Goal: Answer question/provide support

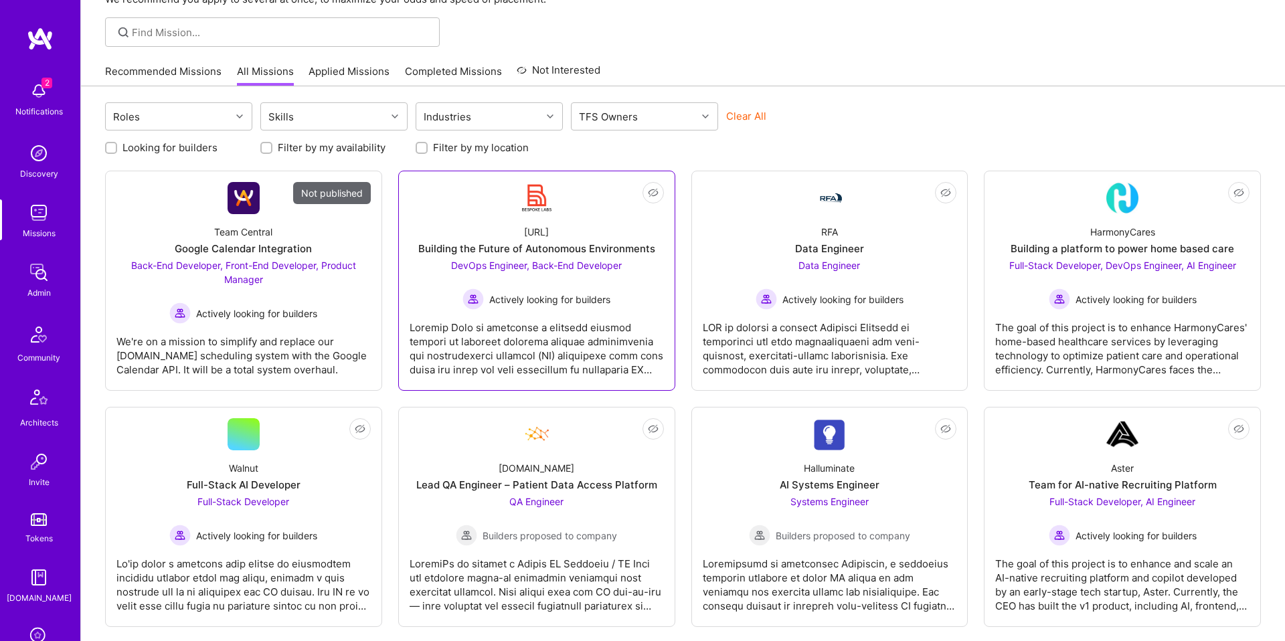
scroll to position [85, 0]
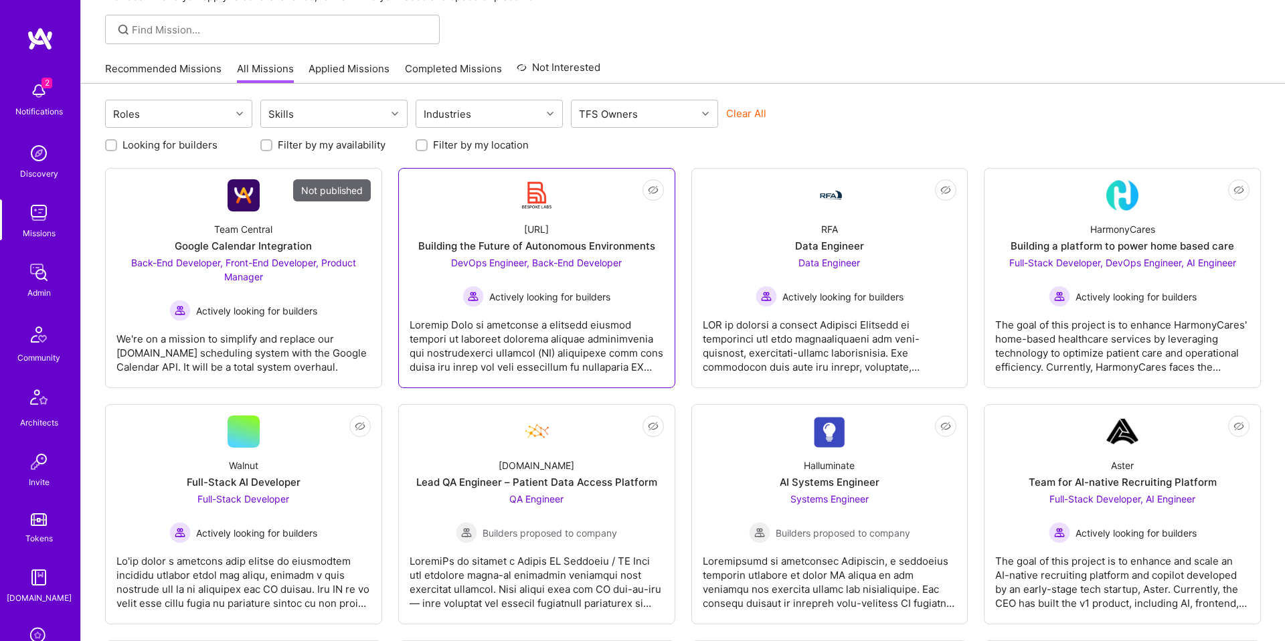
click at [575, 308] on div at bounding box center [536, 340] width 254 height 67
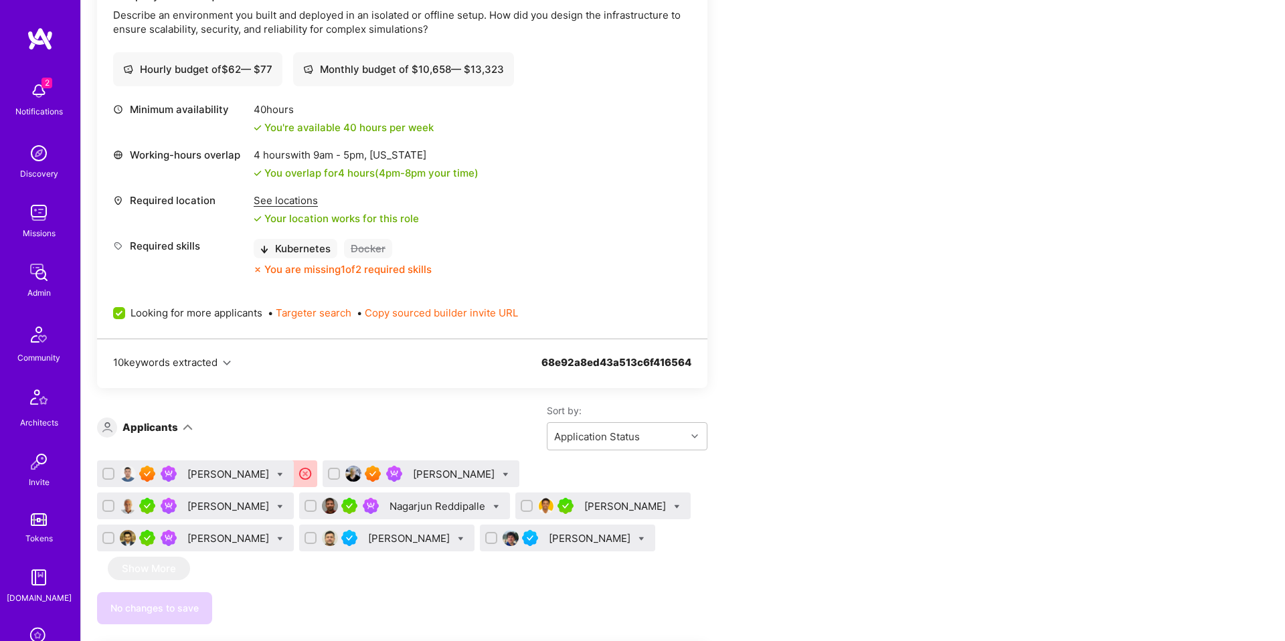
scroll to position [465, 0]
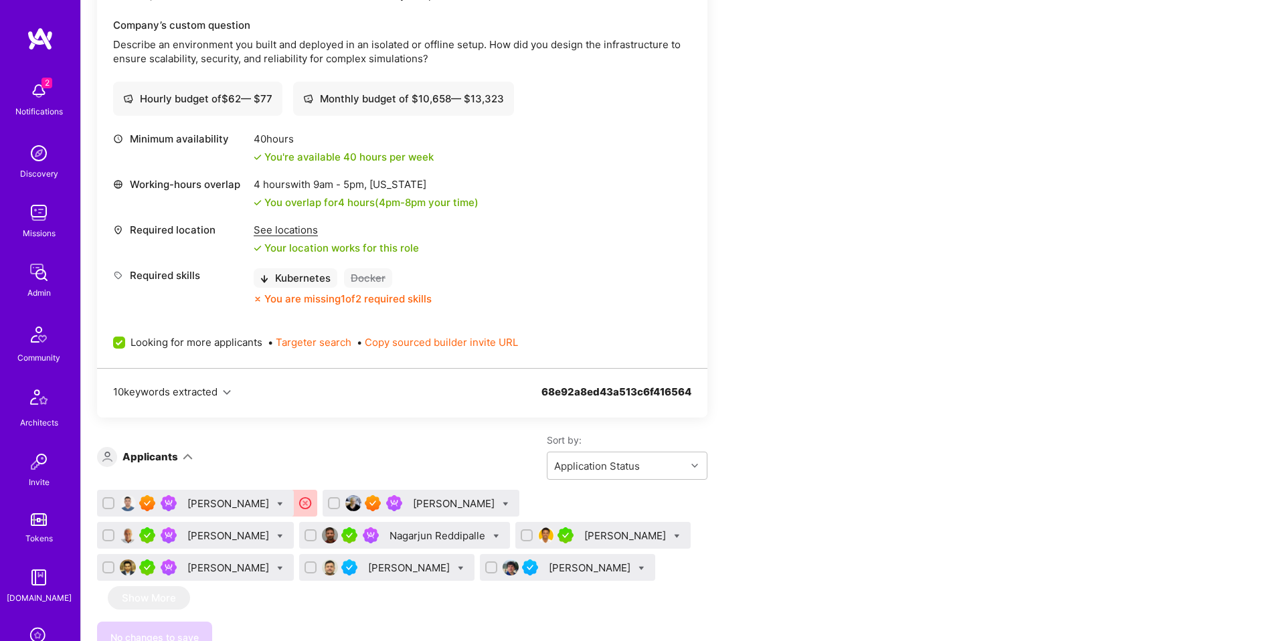
click at [584, 536] on div "[PERSON_NAME]" at bounding box center [626, 536] width 84 height 14
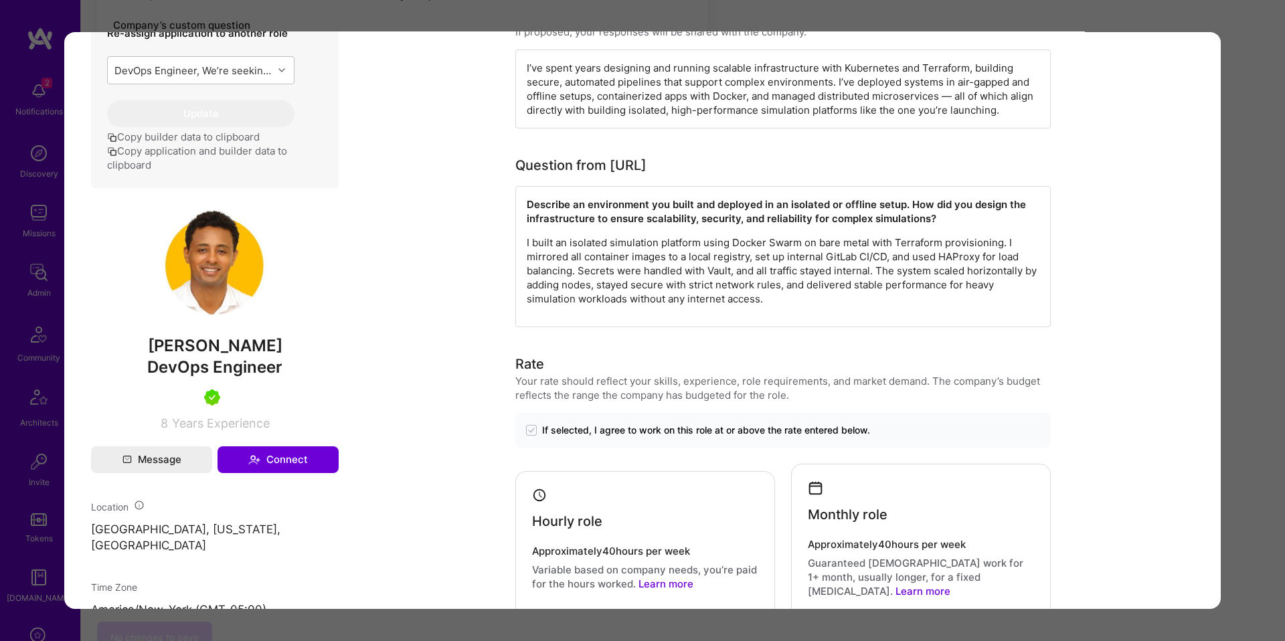
scroll to position [516, 0]
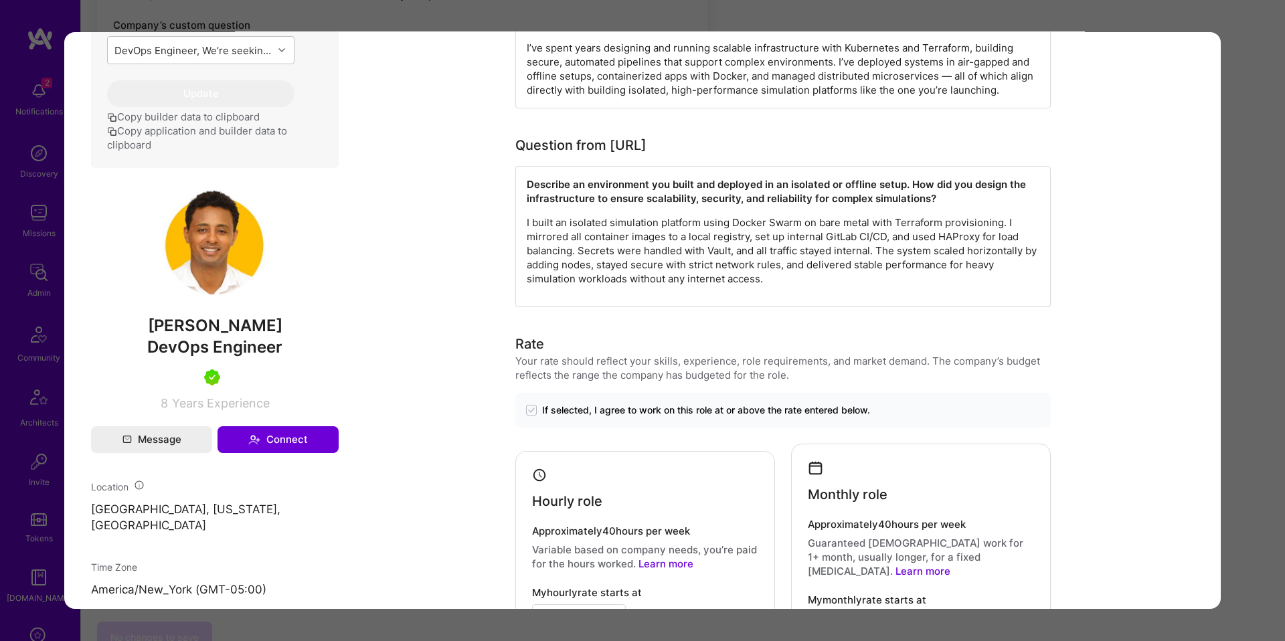
click at [234, 346] on span "DevOps Engineer" at bounding box center [214, 346] width 135 height 19
click at [236, 349] on span "DevOps Engineer" at bounding box center [214, 346] width 135 height 19
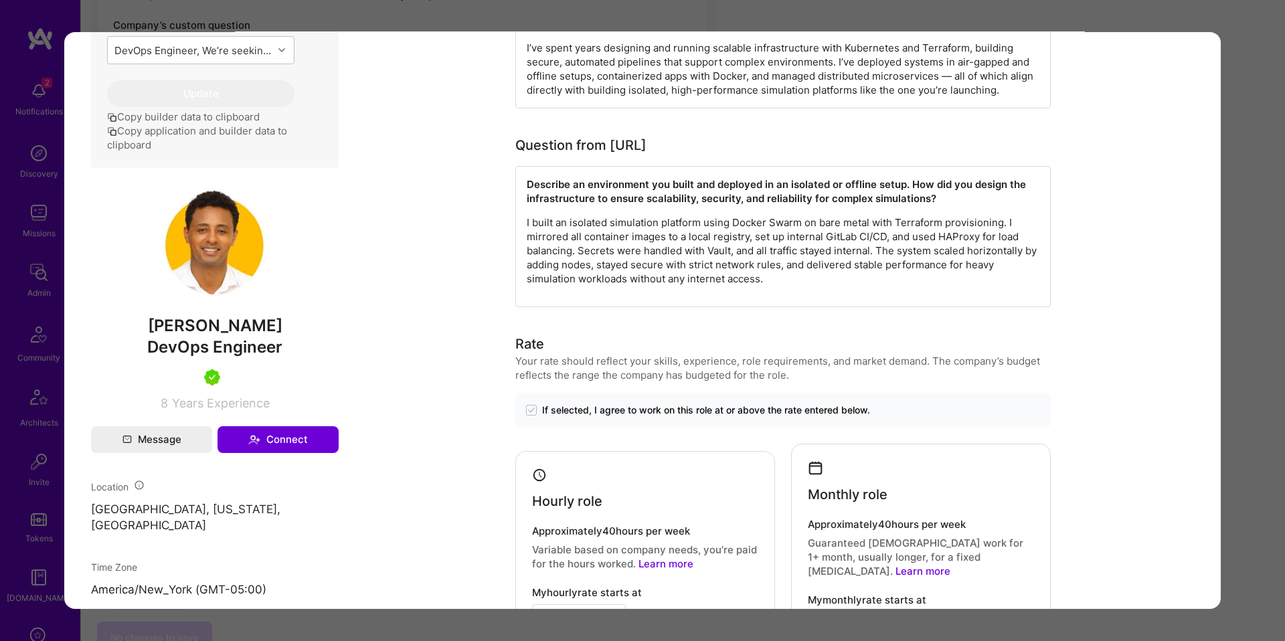
click at [302, 343] on div "DevOps Engineer" at bounding box center [215, 347] width 248 height 23
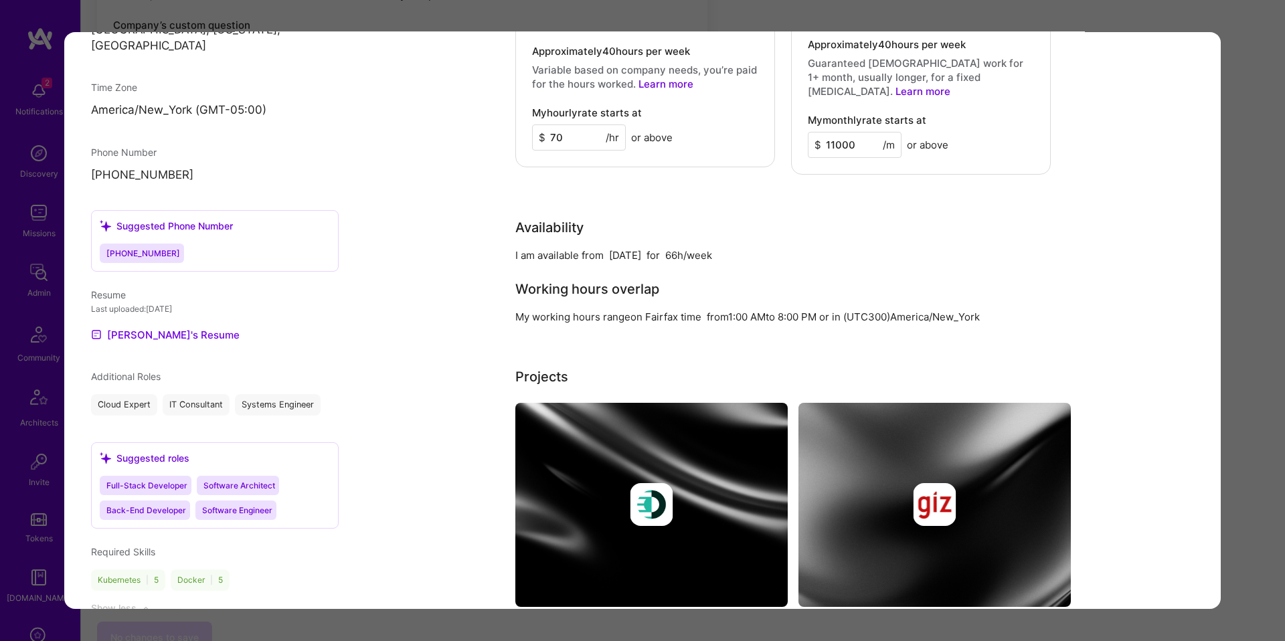
scroll to position [1277, 0]
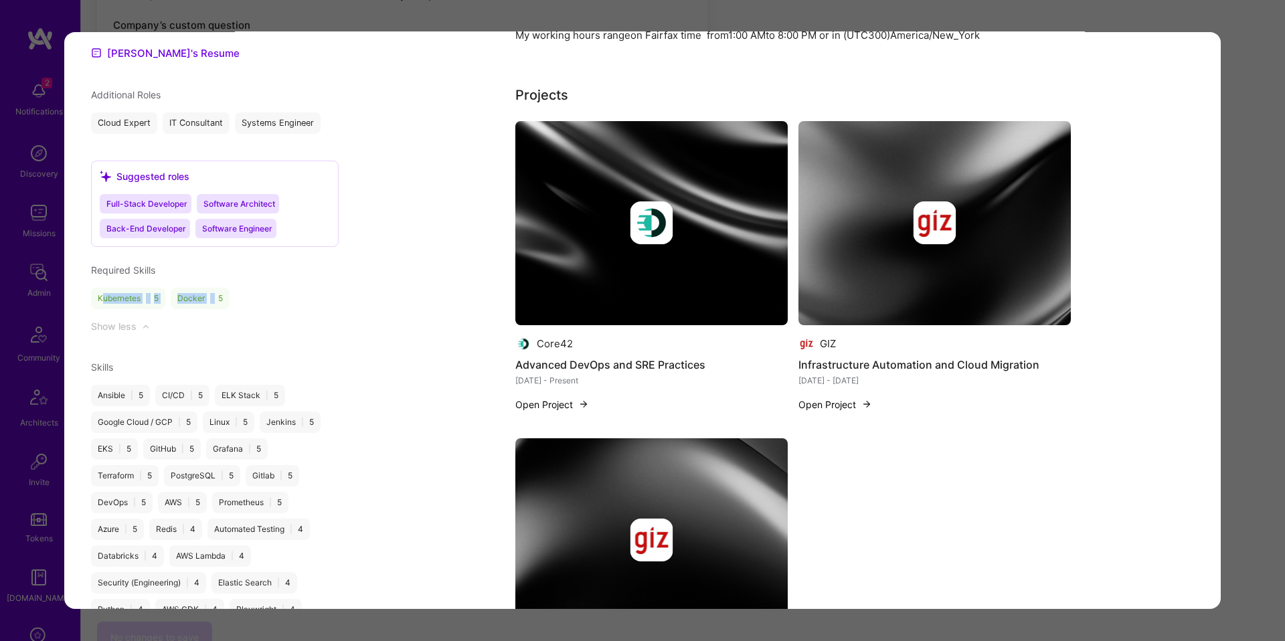
drag, startPoint x: 103, startPoint y: 286, endPoint x: 219, endPoint y: 286, distance: 116.4
click at [219, 288] on div "Kubernetes | 5 Docker | 5" at bounding box center [215, 298] width 248 height 21
click at [219, 288] on div "Docker | 5" at bounding box center [200, 298] width 59 height 21
click at [171, 385] on div "CI/CD | 5" at bounding box center [182, 395] width 54 height 21
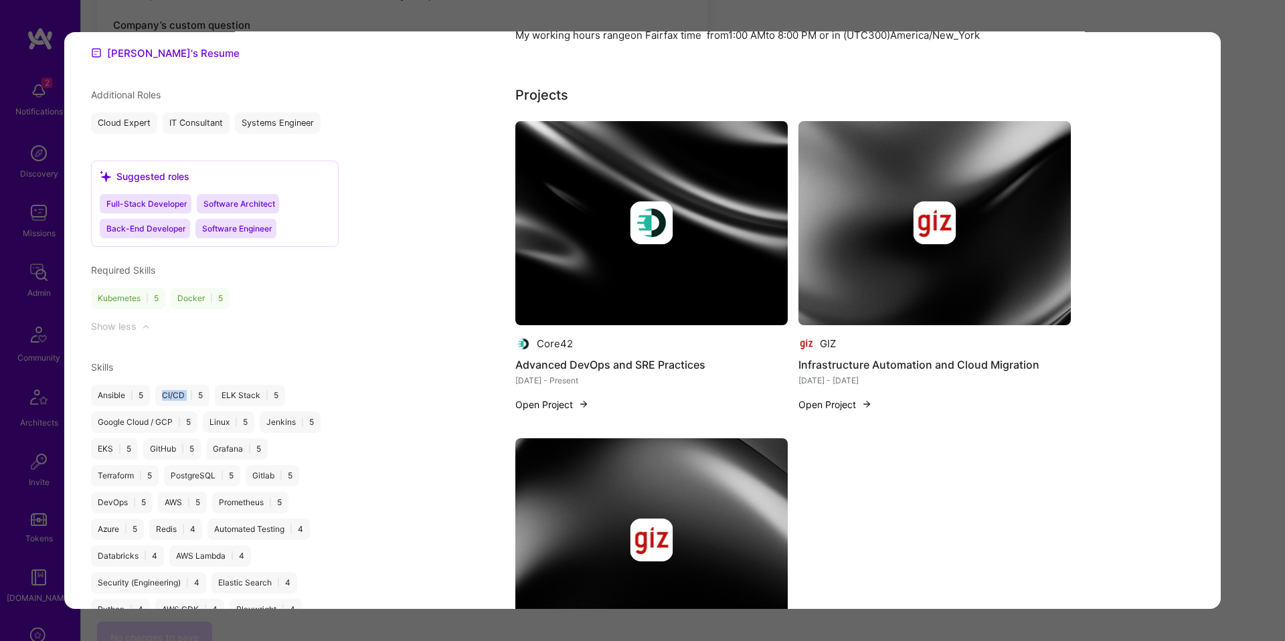
click at [171, 385] on div "CI/CD | 5" at bounding box center [182, 395] width 54 height 21
click at [377, 350] on div "Application Analysis This application has not yet been analyzed. Analyze now Ab…" at bounding box center [792, 517] width 855 height 3336
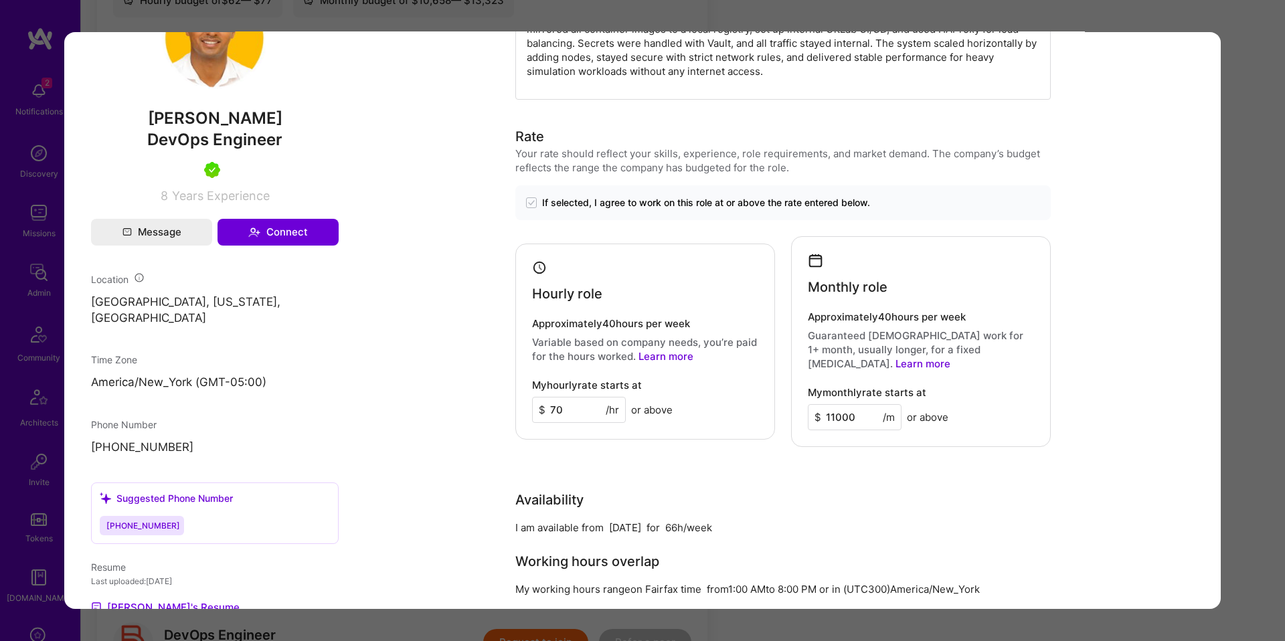
scroll to position [746, 0]
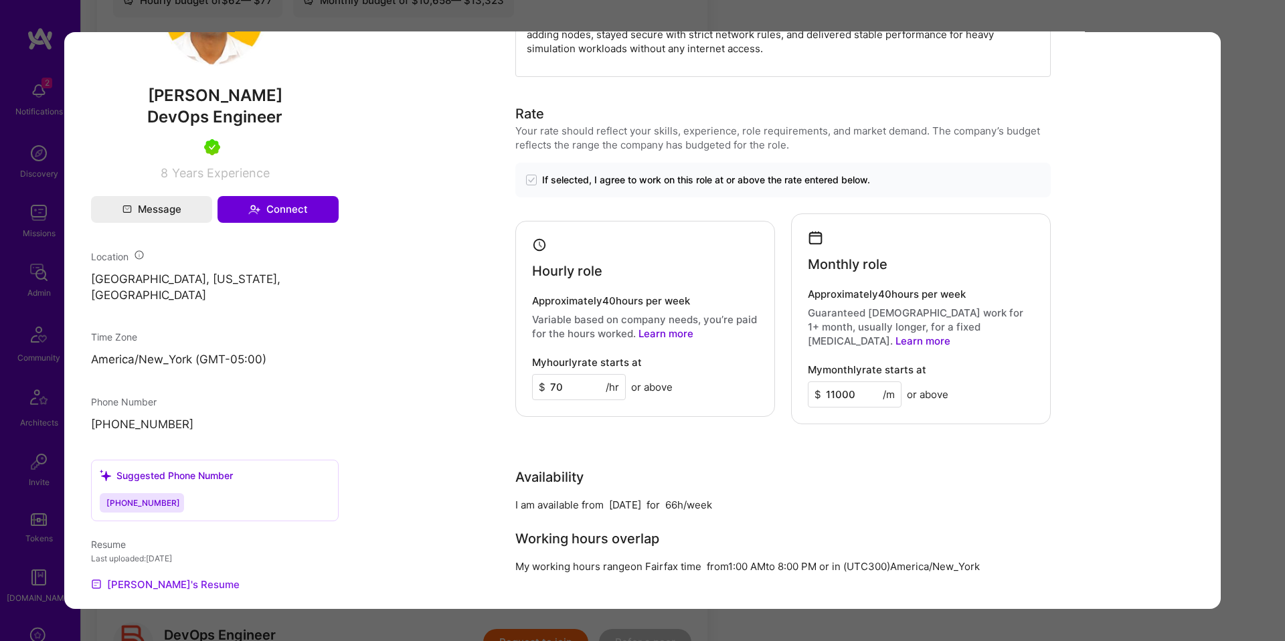
click at [119, 576] on link "[PERSON_NAME]'s Resume" at bounding box center [165, 584] width 149 height 16
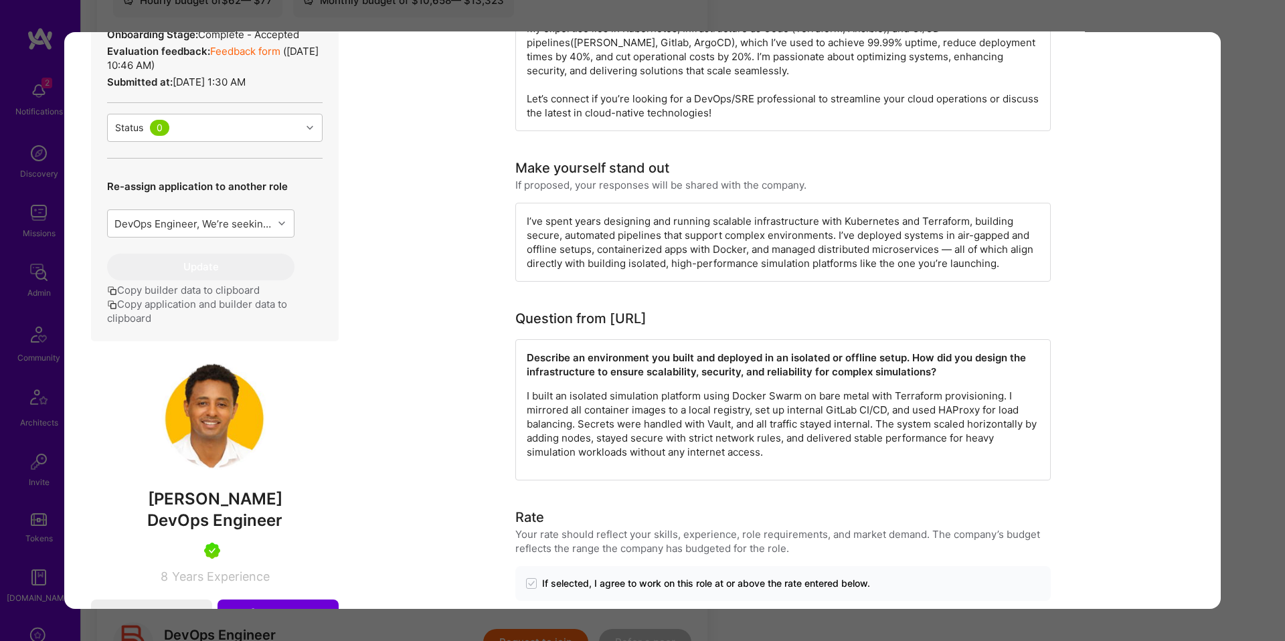
scroll to position [0, 0]
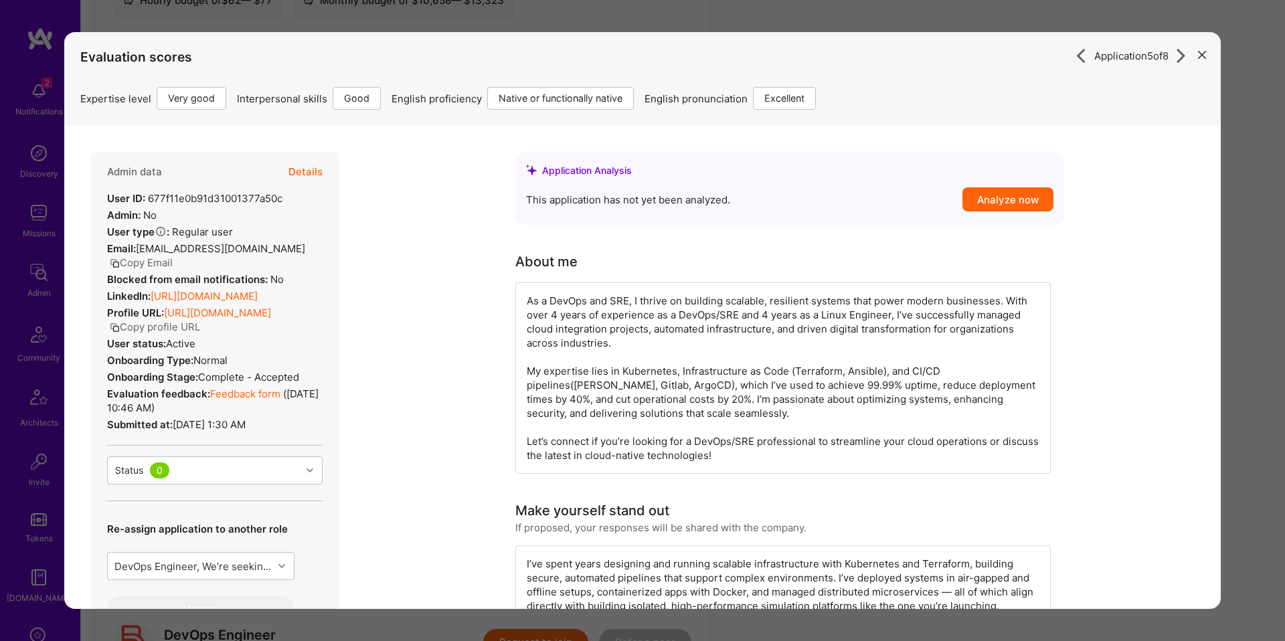
click at [252, 395] on link "Feedback form" at bounding box center [245, 393] width 70 height 13
click at [676, 320] on div "As a DevOps and SRE, I thrive on building scalable, resilient systems that powe…" at bounding box center [782, 377] width 535 height 191
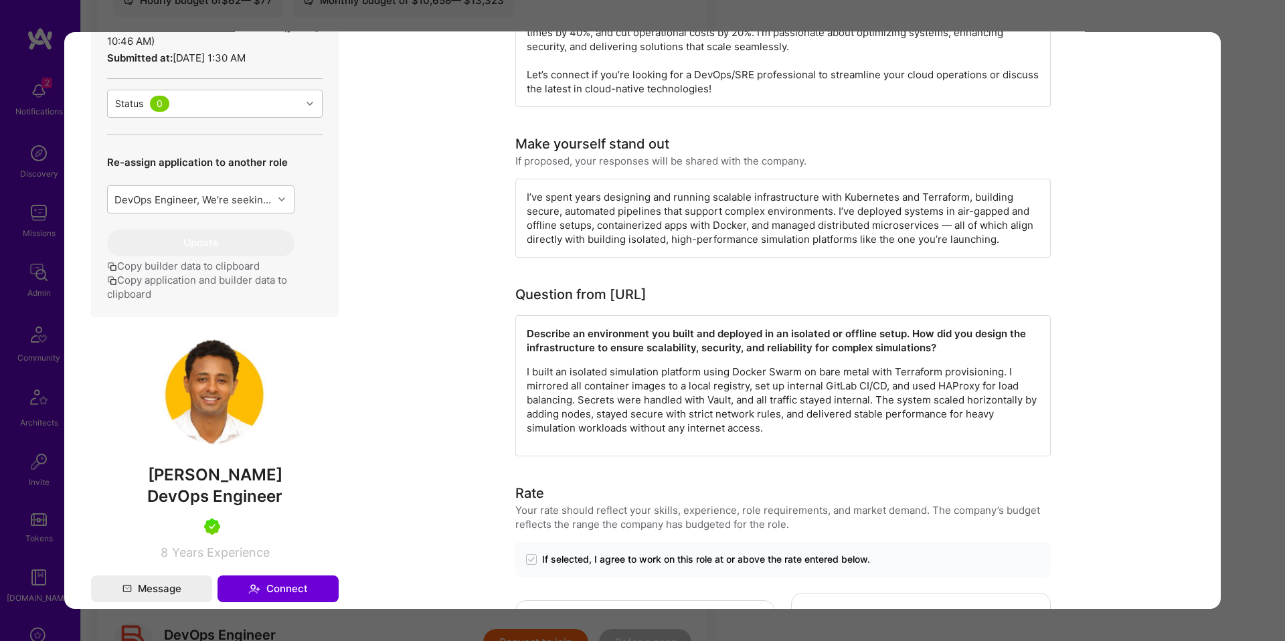
scroll to position [365, 0]
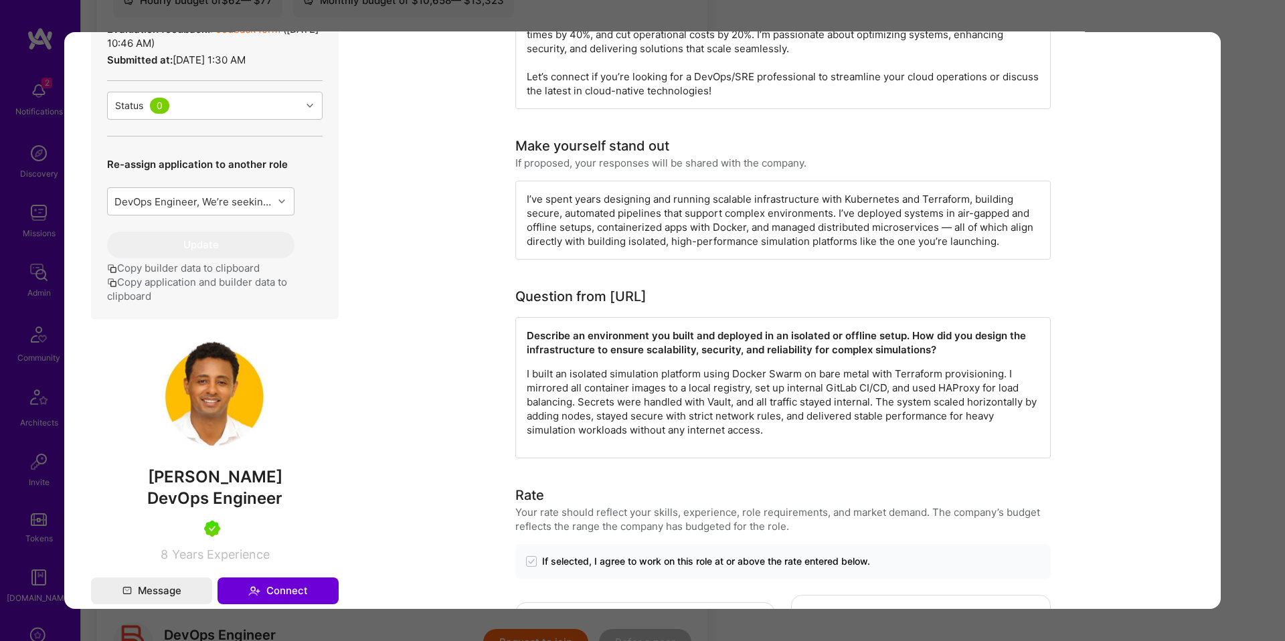
click at [640, 207] on div "I’ve spent years designing and running scalable infrastructure with Kubernetes …" at bounding box center [782, 220] width 535 height 79
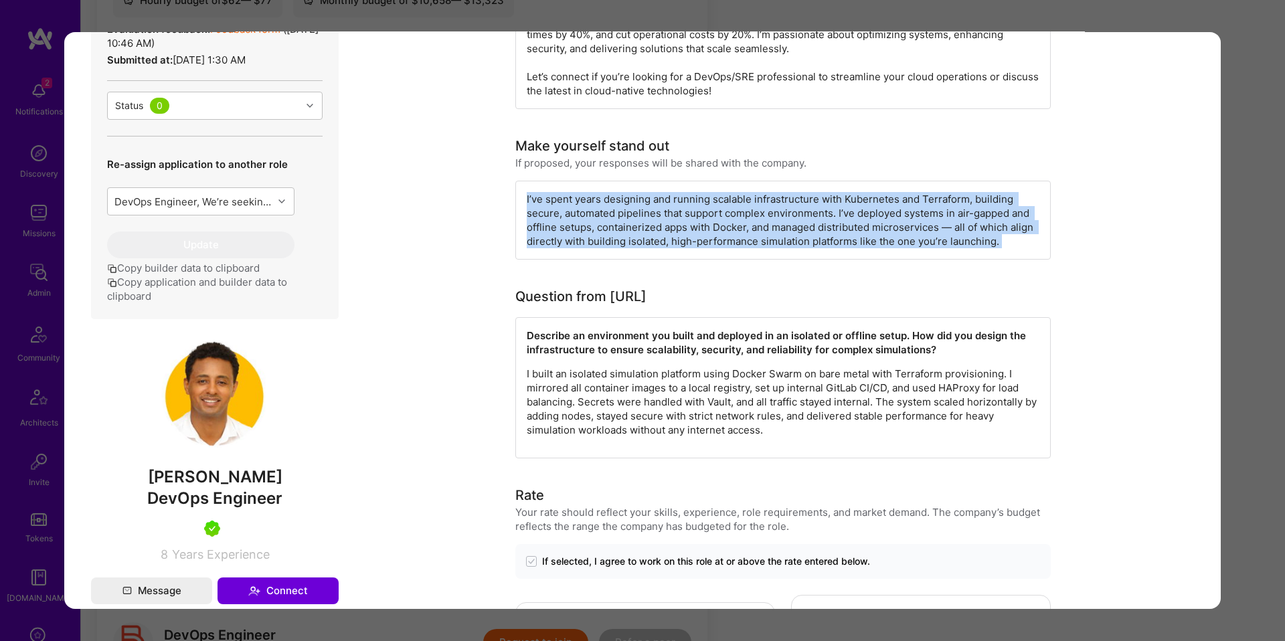
click at [640, 207] on div "I’ve spent years designing and running scalable infrastructure with Kubernetes …" at bounding box center [782, 220] width 535 height 79
click at [998, 247] on div "I’ve spent years designing and running scalable infrastructure with Kubernetes …" at bounding box center [782, 220] width 535 height 79
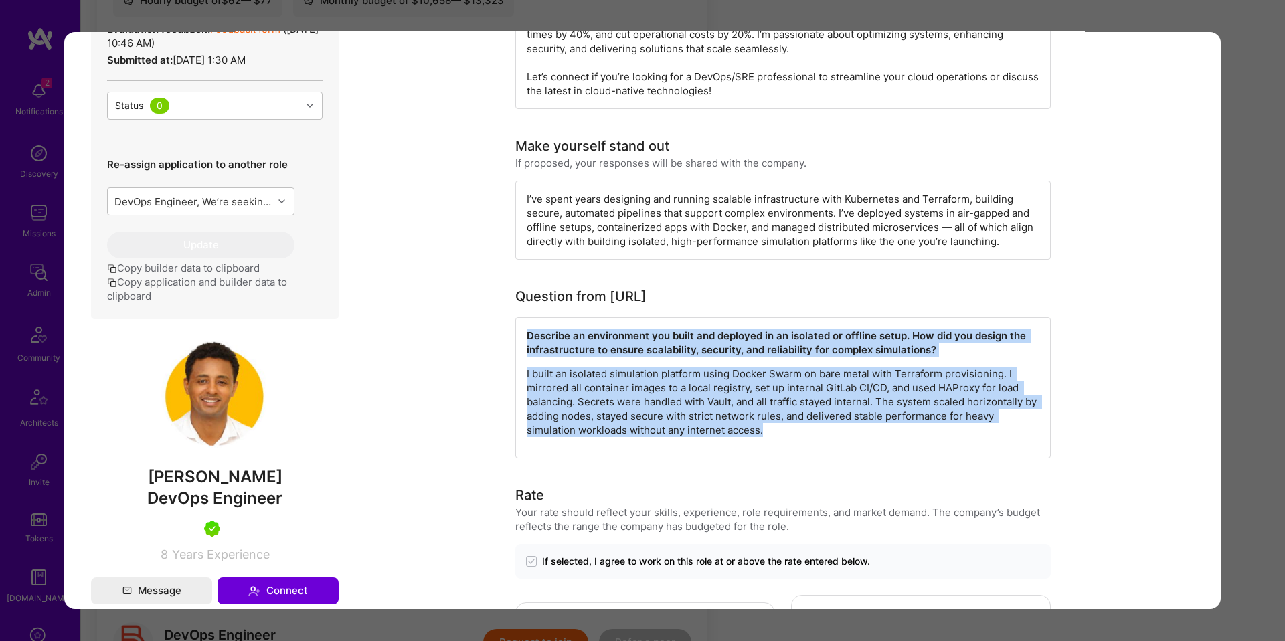
drag, startPoint x: 551, startPoint y: 324, endPoint x: 956, endPoint y: 438, distance: 420.7
click at [955, 438] on div "Describe an environment you built and deployed in an isolated or offline setup.…" at bounding box center [782, 387] width 535 height 141
click at [956, 438] on div "Describe an environment you built and deployed in an isolated or offline setup.…" at bounding box center [782, 387] width 535 height 141
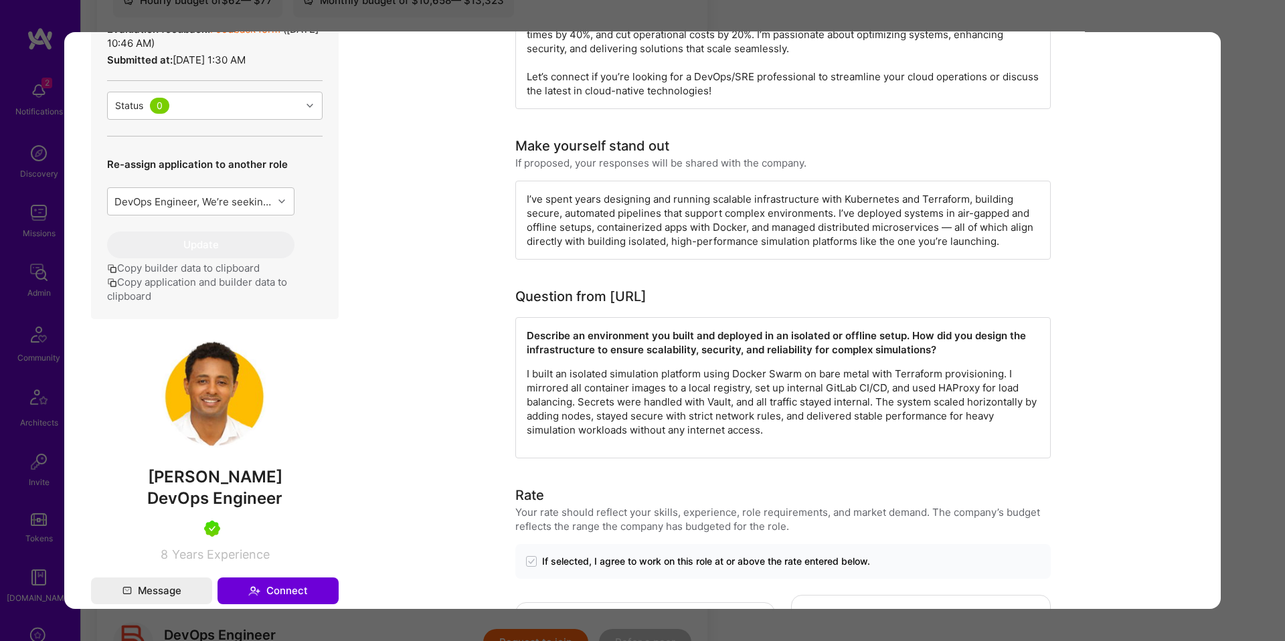
click at [1234, 349] on div "Application 5 of 8 Evaluation scores Expertise level Very good Interpersonal sk…" at bounding box center [642, 320] width 1285 height 641
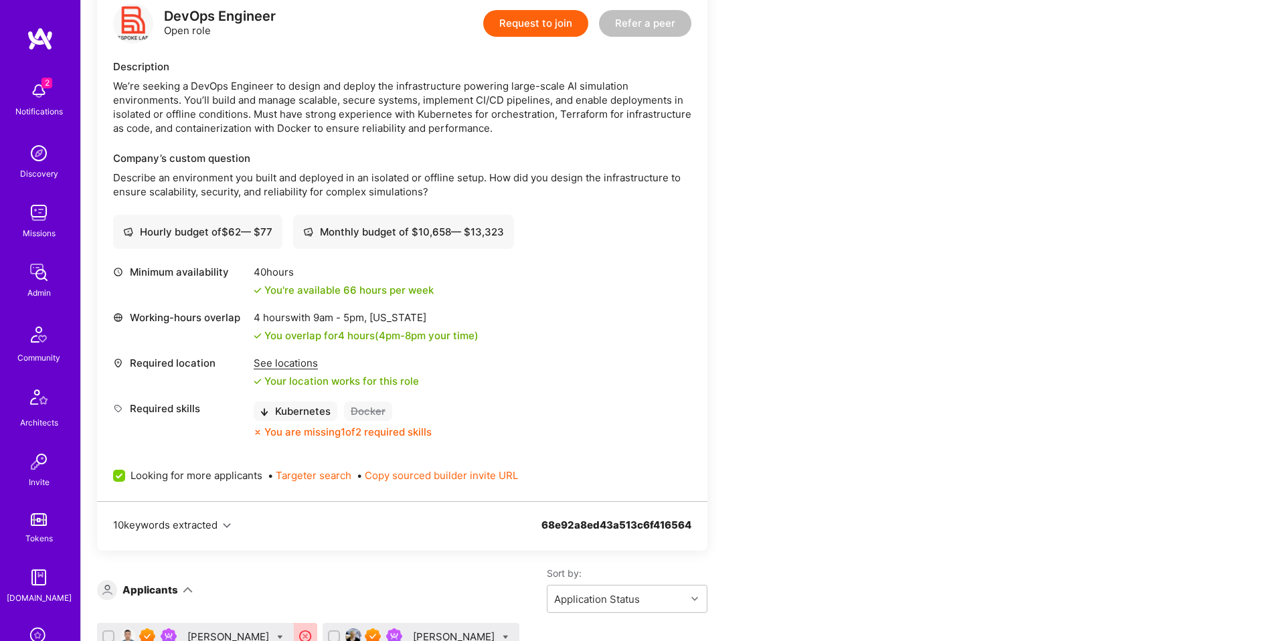
scroll to position [327, 0]
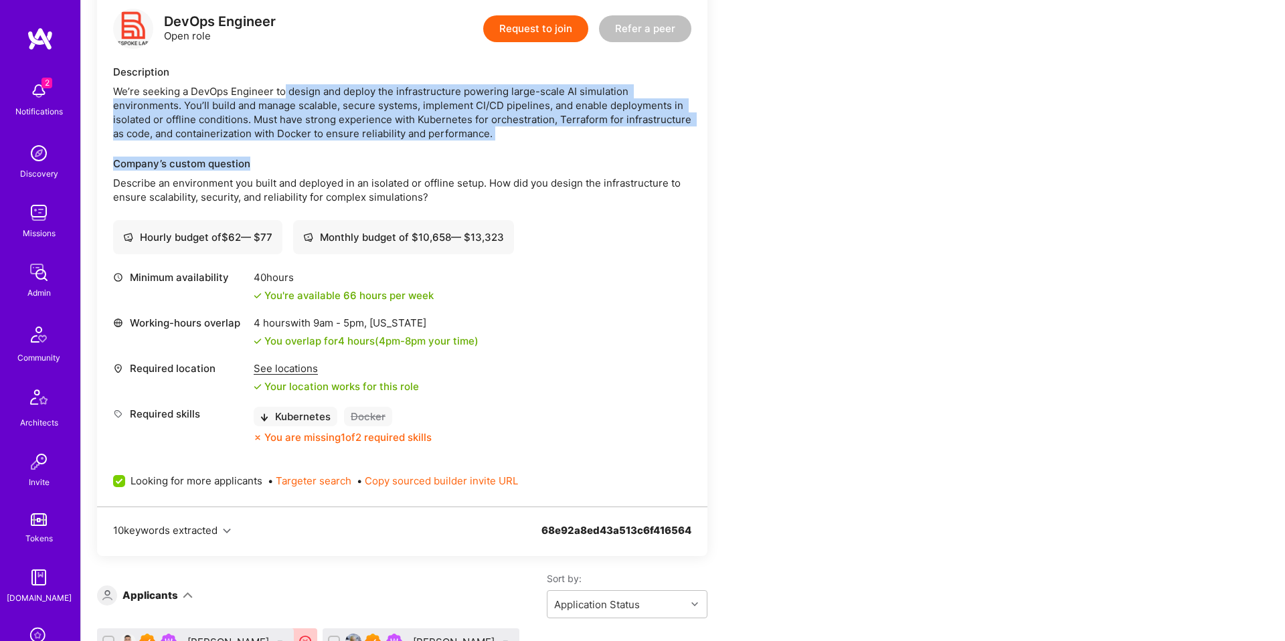
drag, startPoint x: 292, startPoint y: 93, endPoint x: 557, endPoint y: 163, distance: 274.1
click at [557, 163] on div "DevOps Engineer Open role Request to join Refer a peer Description We’re seekin…" at bounding box center [402, 250] width 610 height 514
click at [557, 163] on div "Company’s custom question" at bounding box center [402, 164] width 578 height 14
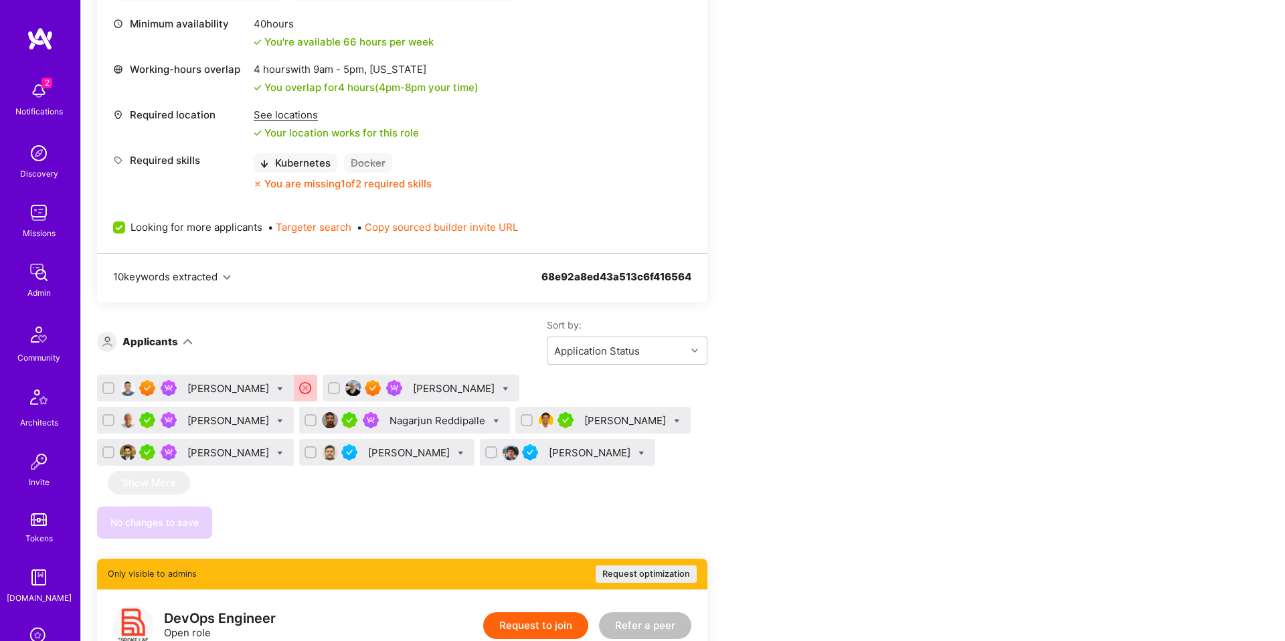
scroll to position [583, 0]
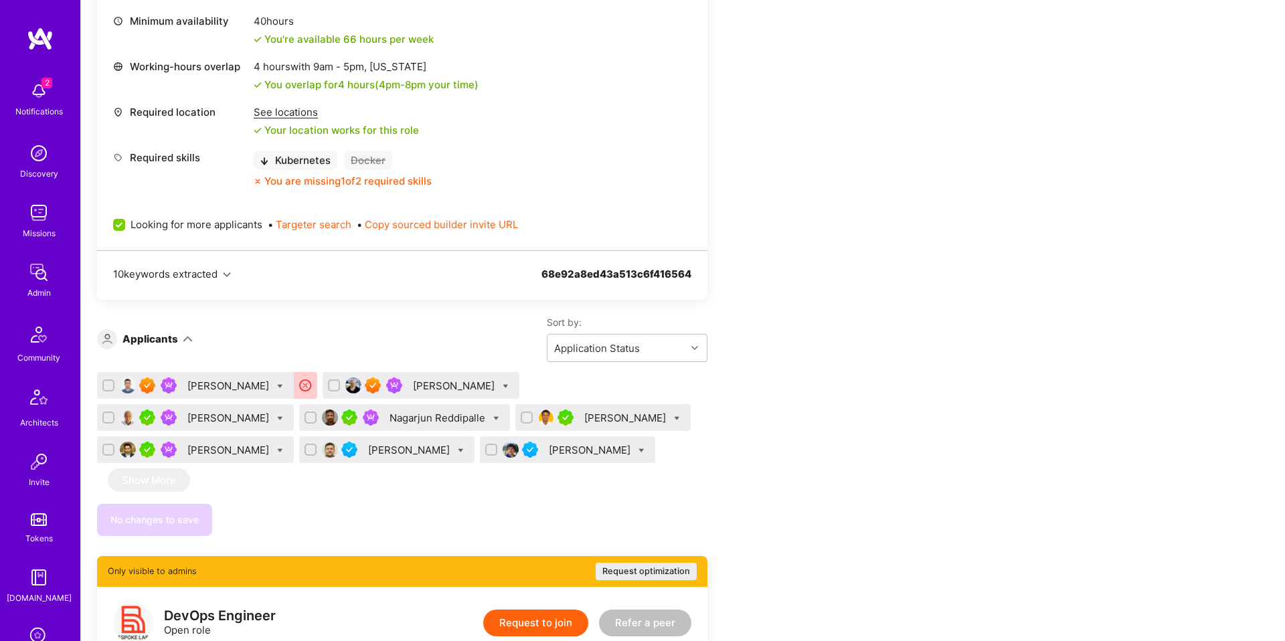
click at [584, 420] on div "[PERSON_NAME]" at bounding box center [626, 418] width 84 height 14
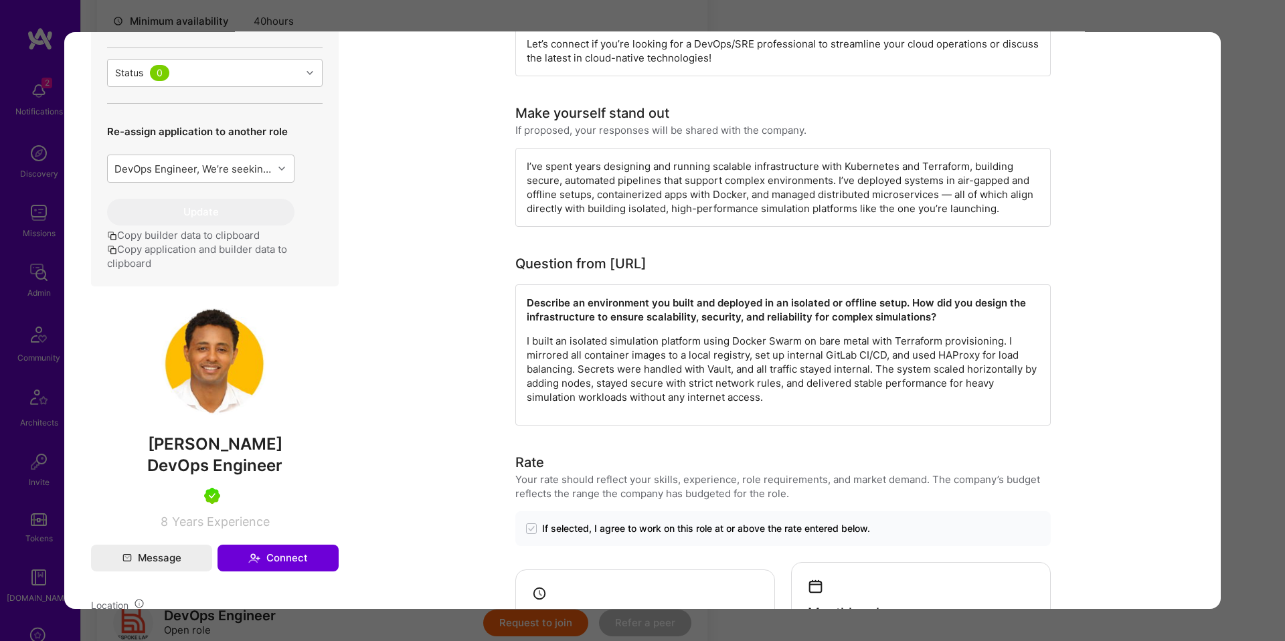
scroll to position [365, 0]
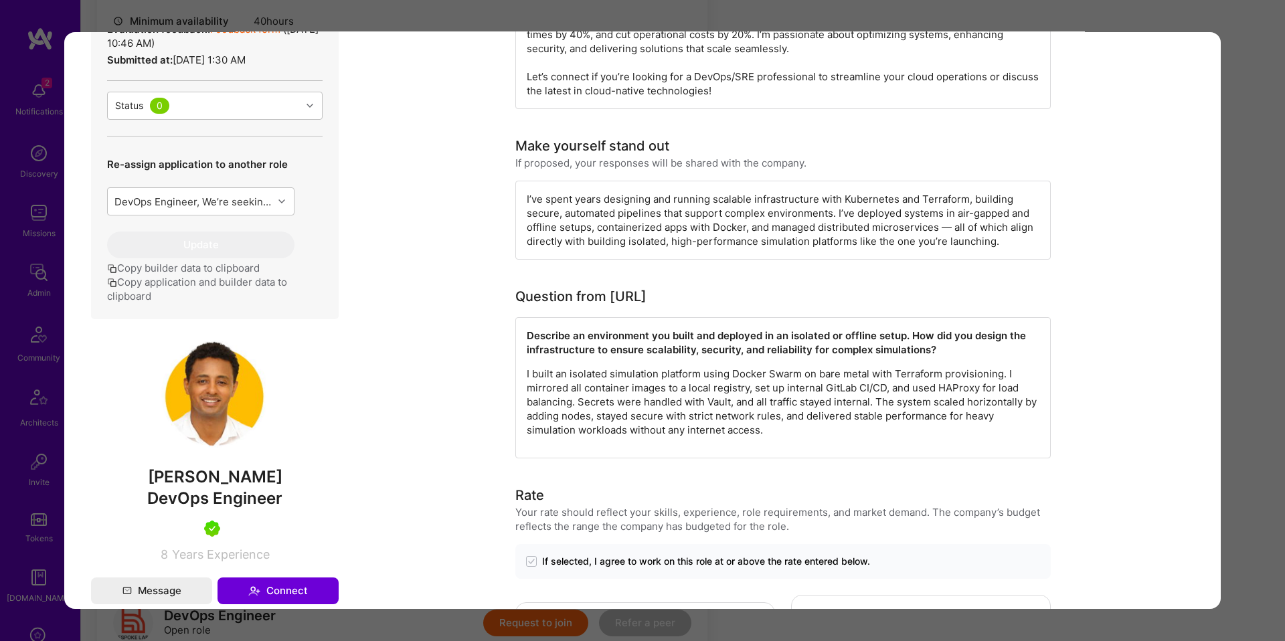
click at [949, 395] on p "I built an isolated simulation platform using Docker Swarm on bare metal with T…" at bounding box center [783, 402] width 513 height 70
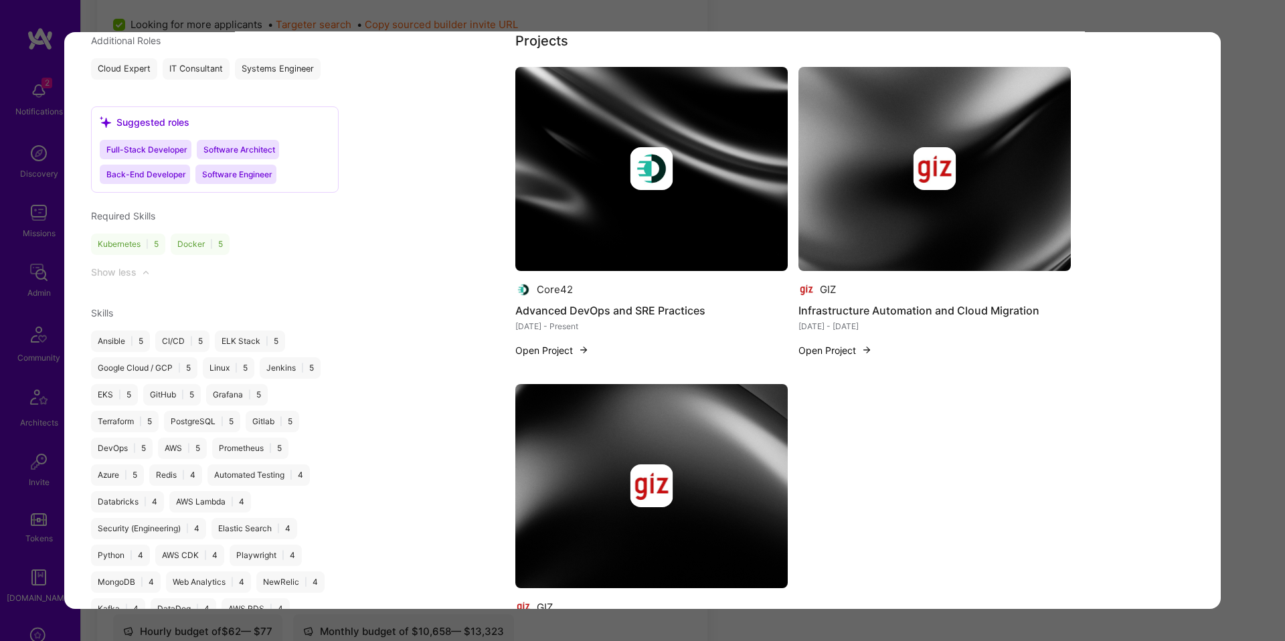
scroll to position [1328, 0]
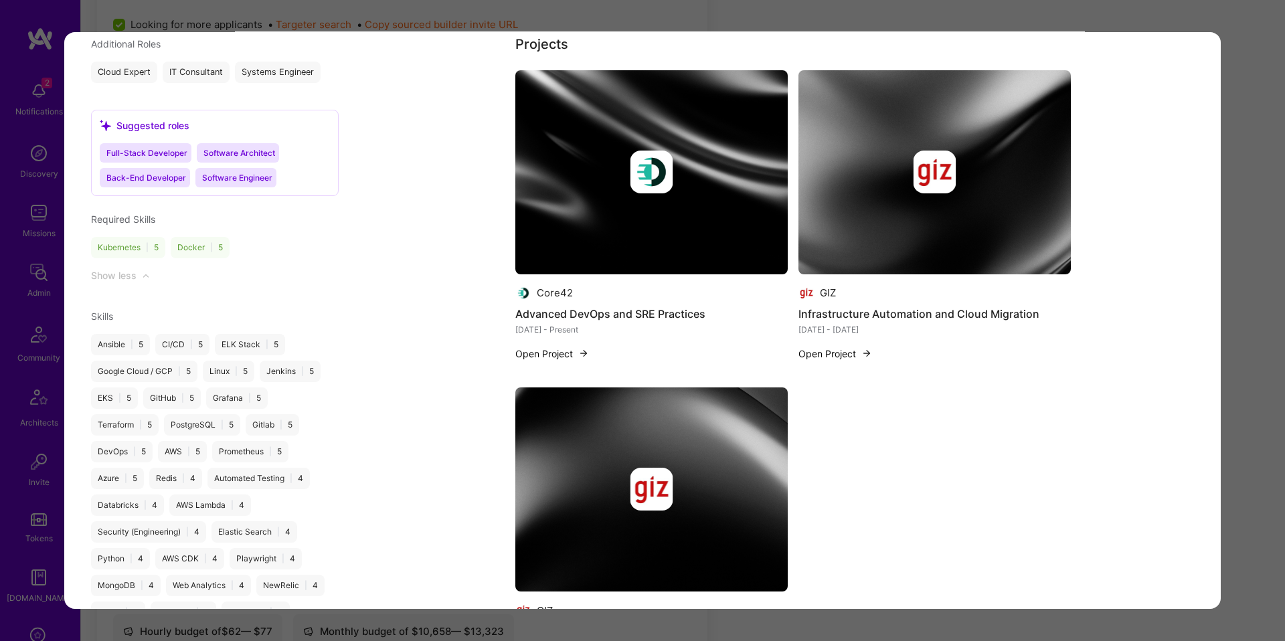
click at [546, 347] on button "Open Project" at bounding box center [552, 354] width 74 height 14
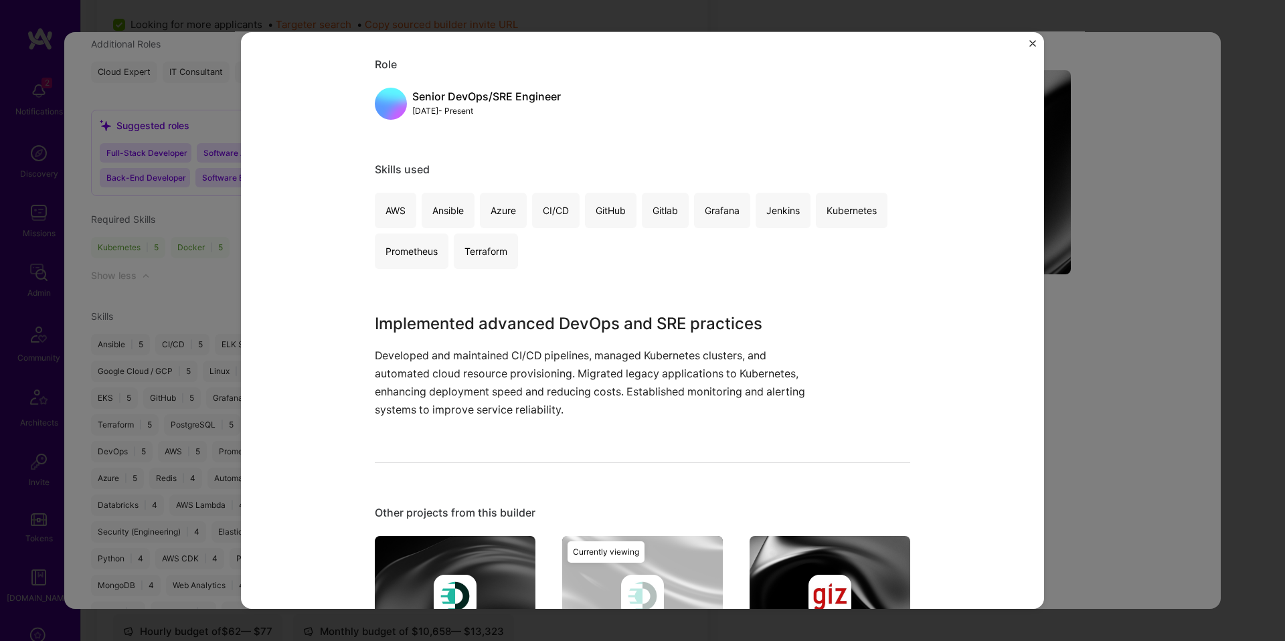
scroll to position [189, 0]
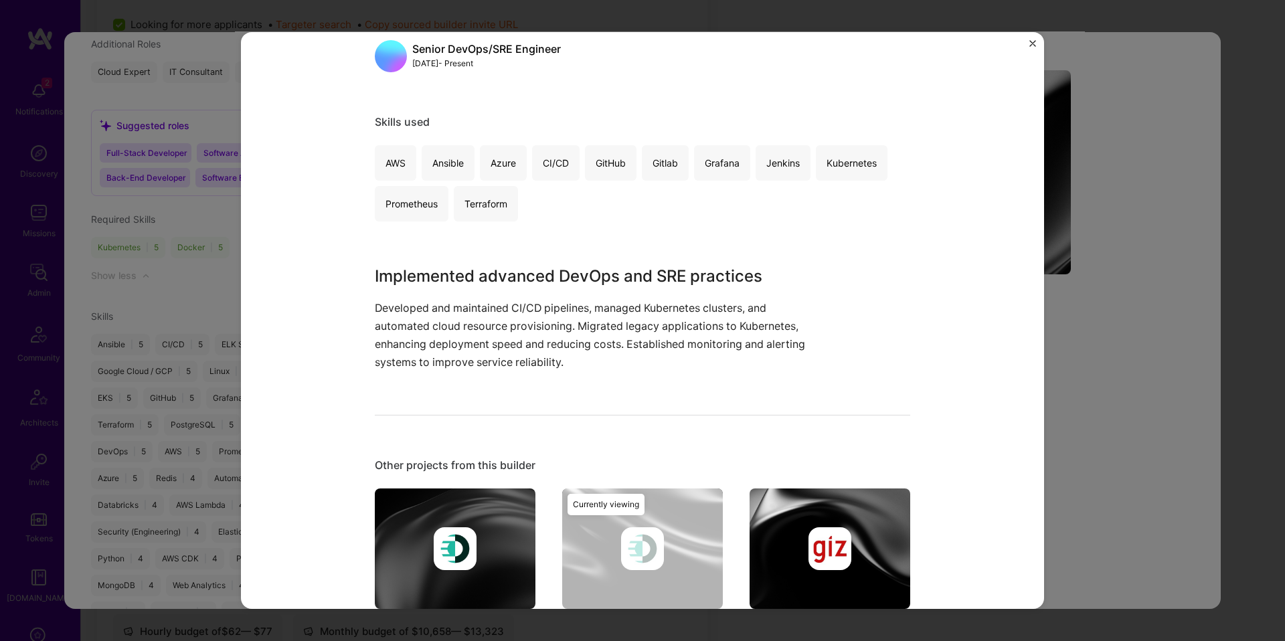
click at [1085, 323] on div "Advanced DevOps and SRE Practices Core42 Cloud Services, Enterprise Software Ro…" at bounding box center [642, 320] width 1285 height 641
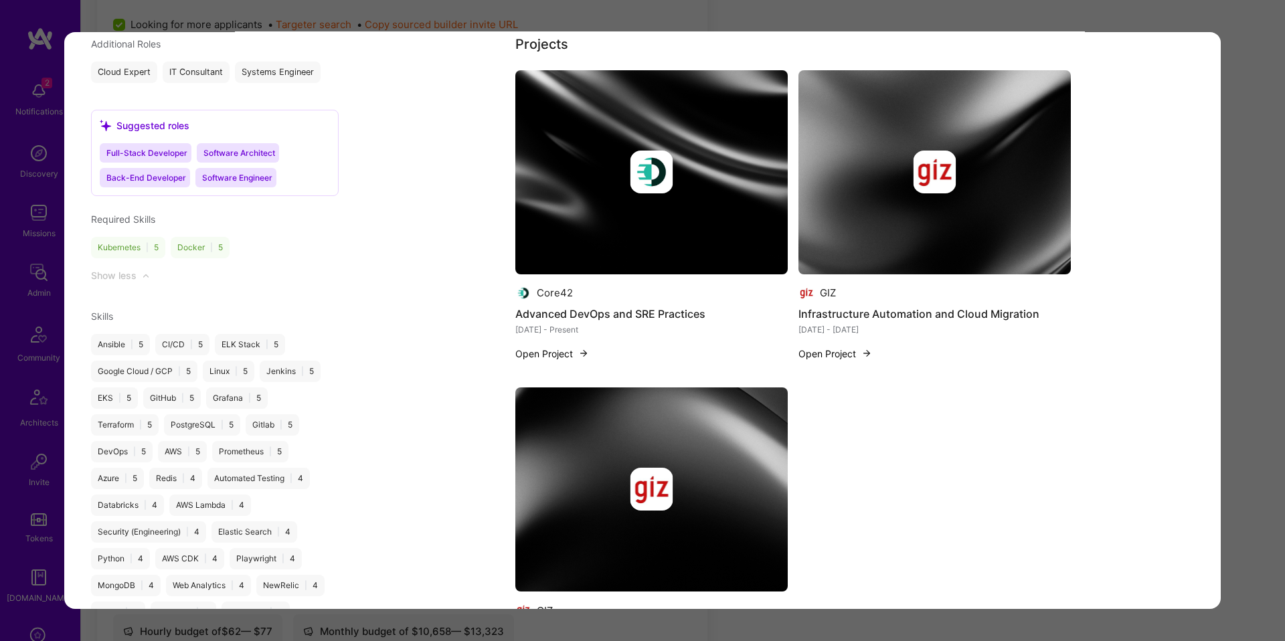
drag, startPoint x: 781, startPoint y: 337, endPoint x: 816, endPoint y: 335, distance: 34.9
click at [781, 337] on div "Core42 Advanced DevOps and SRE Practices [DATE] - Present Open Project" at bounding box center [651, 223] width 272 height 306
click at [816, 347] on button "Open Project" at bounding box center [835, 354] width 74 height 14
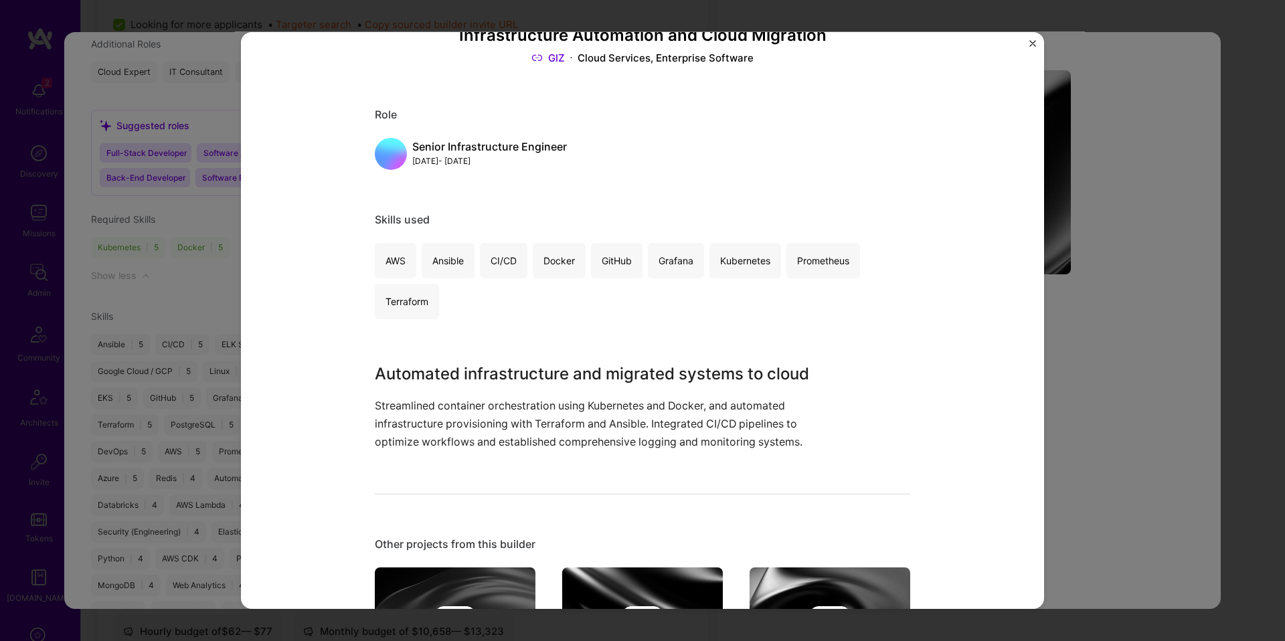
scroll to position [94, 0]
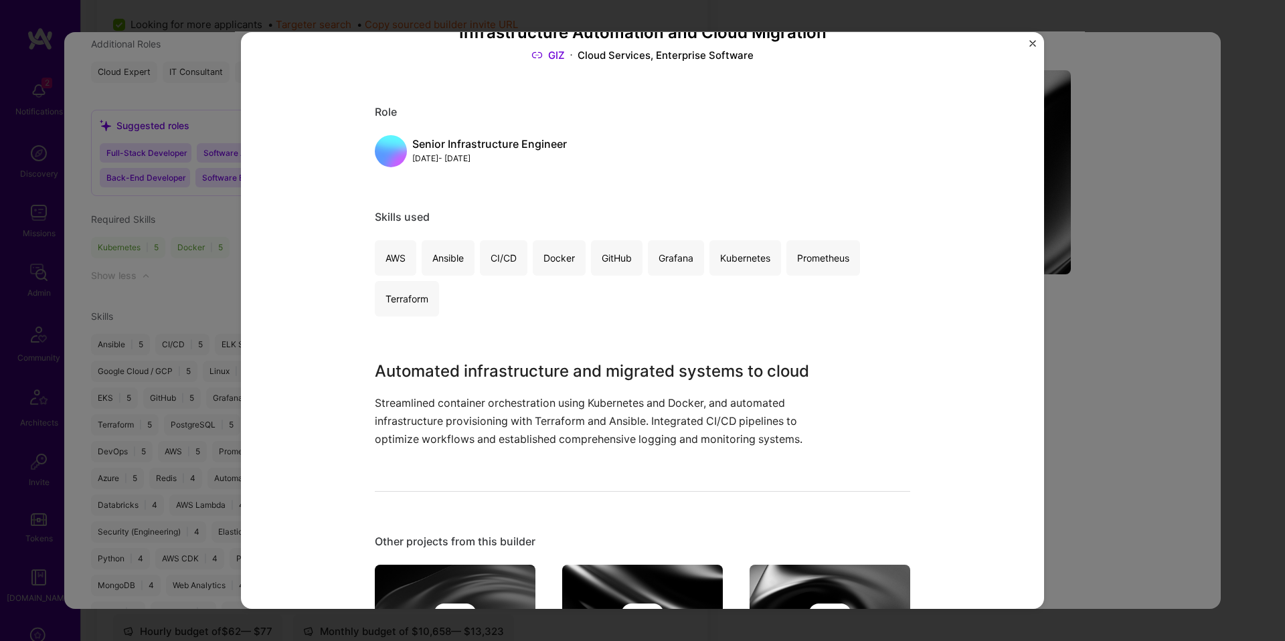
click at [979, 349] on div "Infrastructure Automation and Cloud Migration GIZ Cloud Services, Enterprise So…" at bounding box center [642, 320] width 803 height 577
click at [1038, 352] on div "Infrastructure Automation and Cloud Migration GIZ Cloud Services, Enterprise So…" at bounding box center [642, 320] width 803 height 577
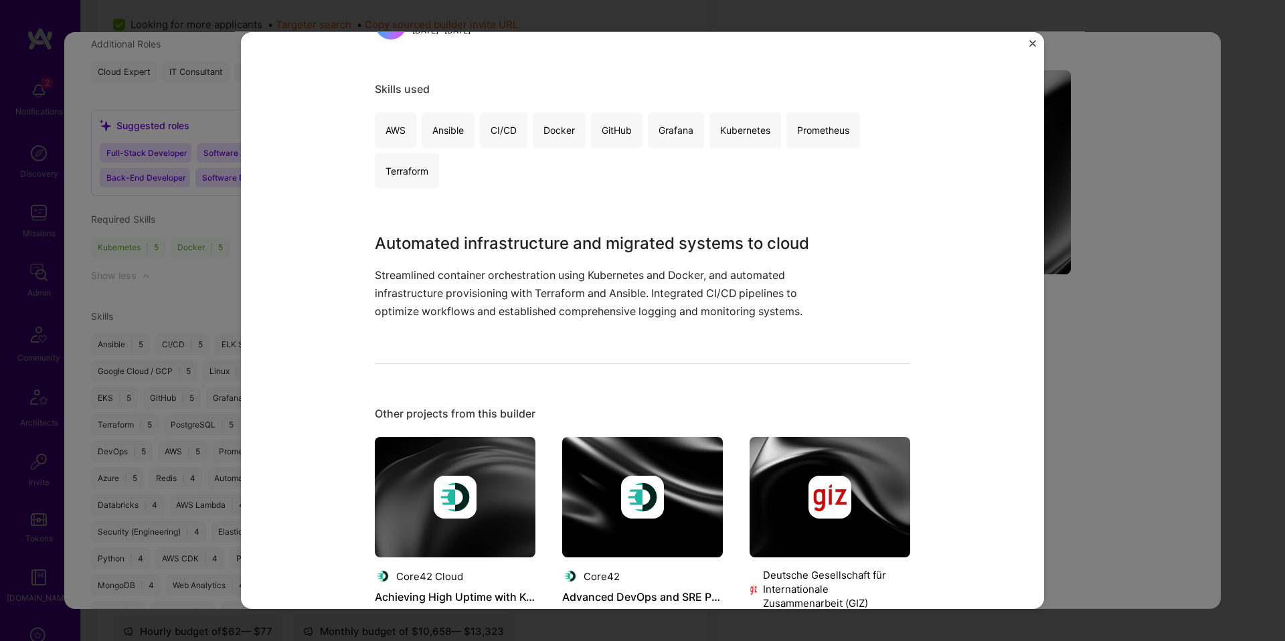
scroll to position [223, 0]
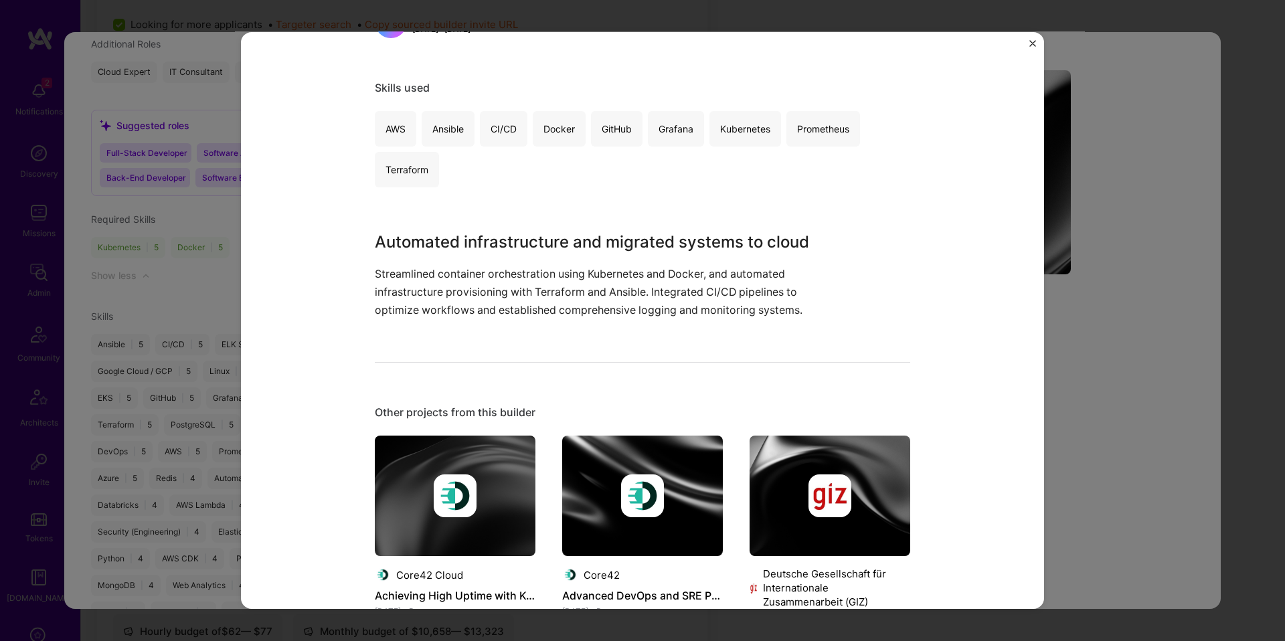
click at [1116, 356] on div "Infrastructure Automation and Cloud Migration GIZ Cloud Services, Enterprise So…" at bounding box center [642, 320] width 1285 height 641
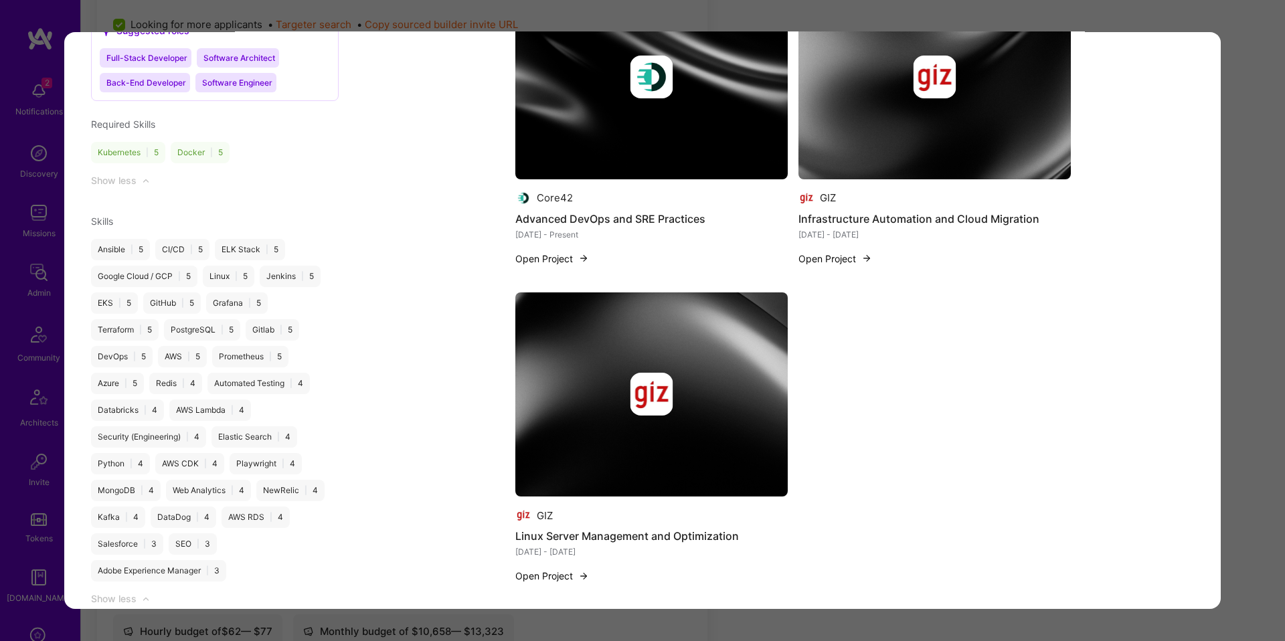
scroll to position [1453, 0]
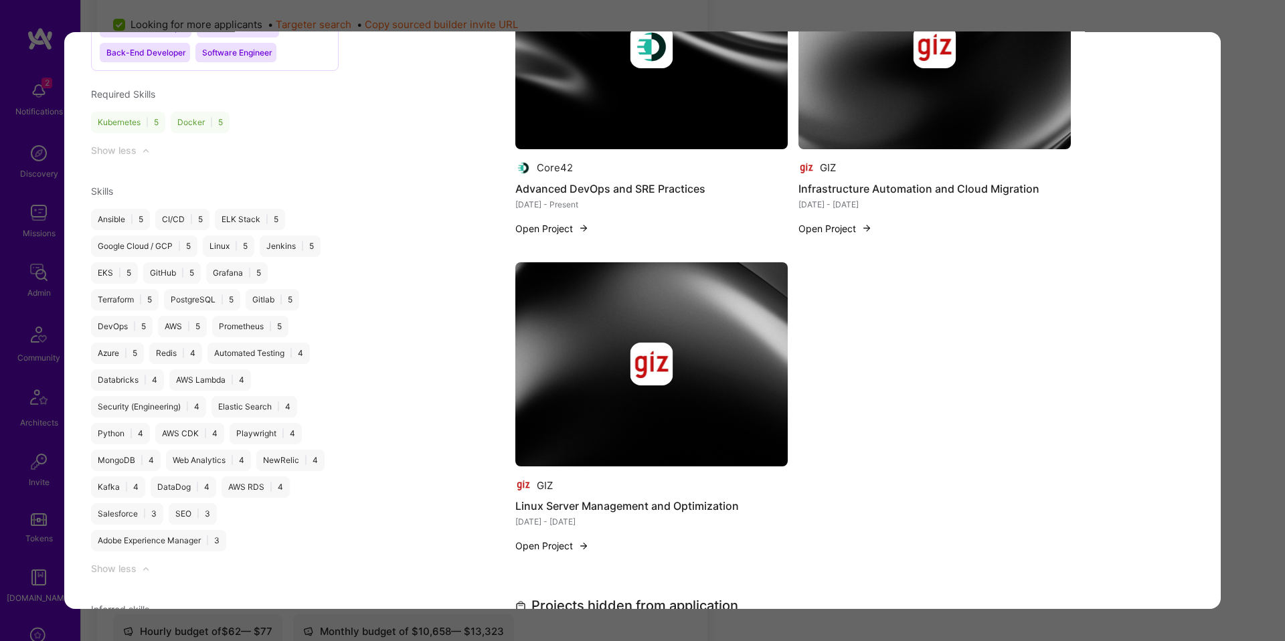
click at [569, 539] on button "Open Project" at bounding box center [552, 546] width 74 height 14
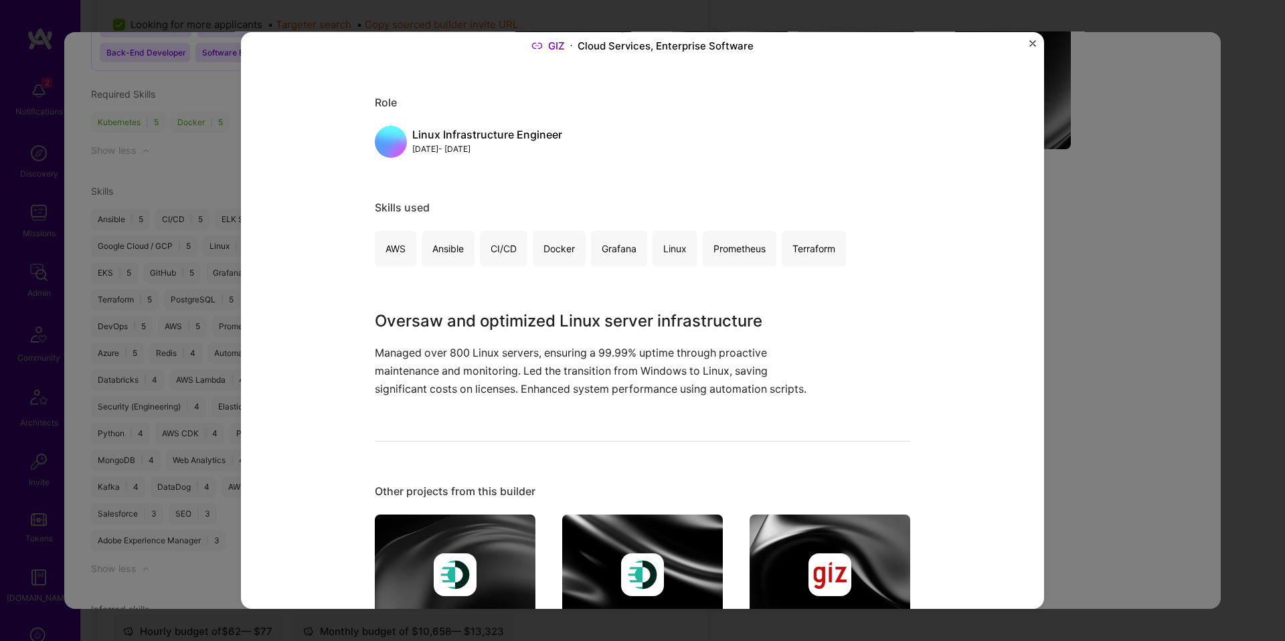
scroll to position [110, 0]
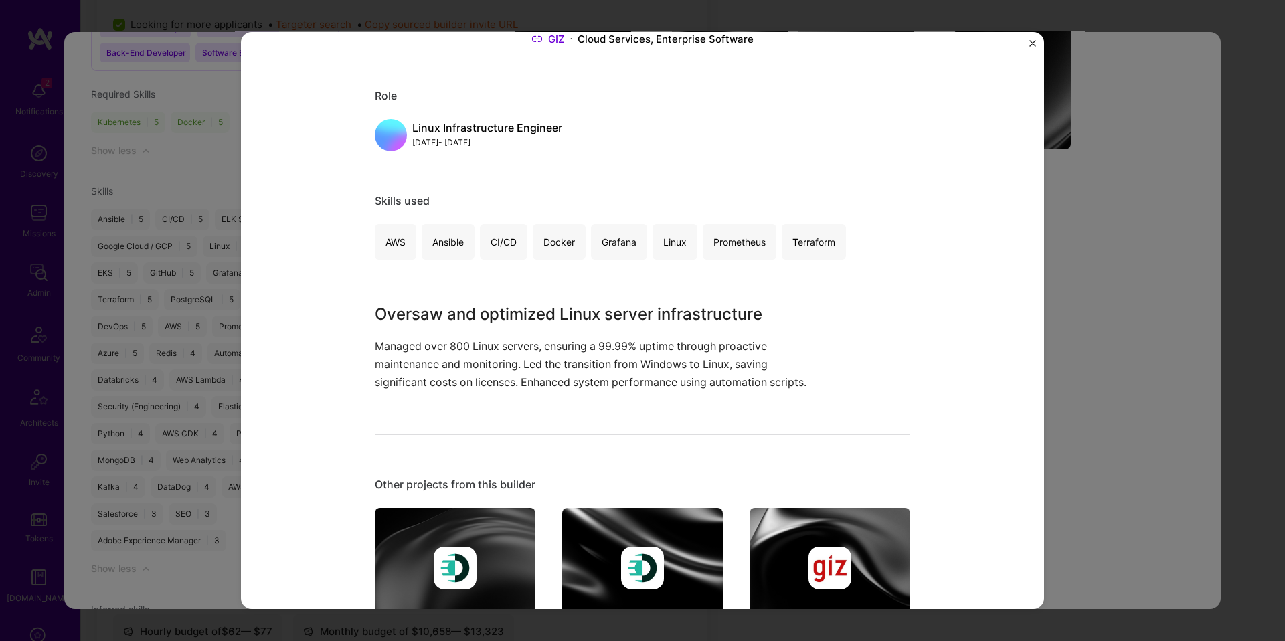
click at [1062, 338] on div "Linux Server Management and Optimization GIZ Cloud Services, Enterprise Softwar…" at bounding box center [642, 320] width 1285 height 641
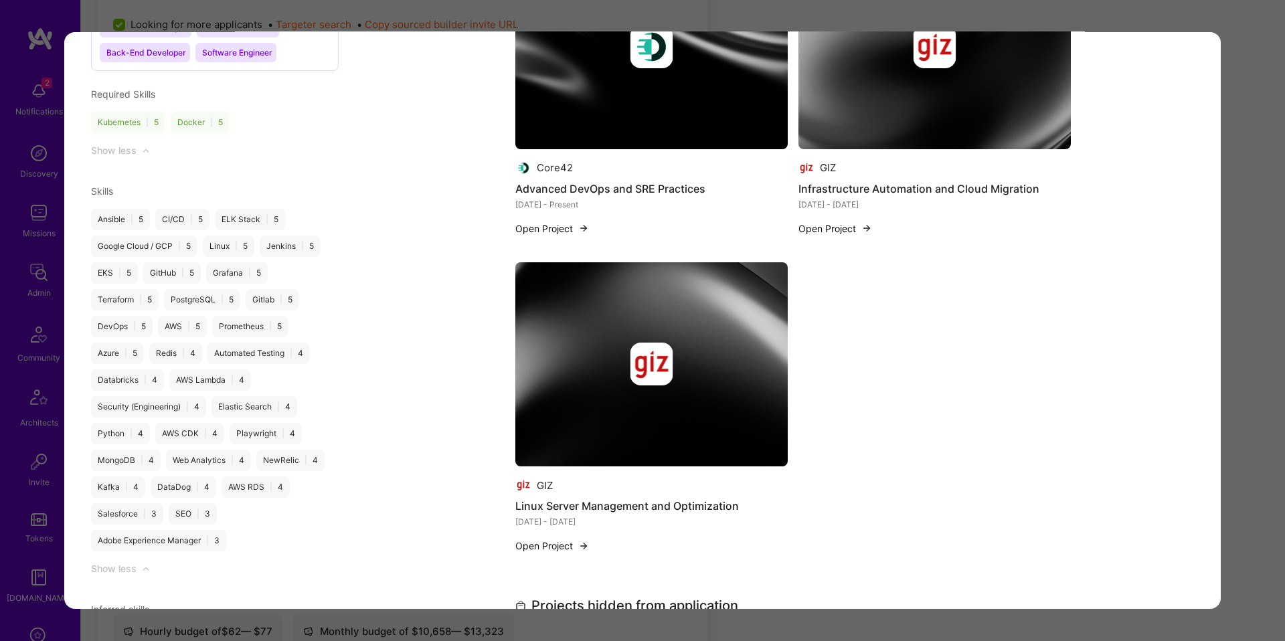
click at [1242, 278] on div "Application 5 of 8 Evaluation scores Expertise level Very good Interpersonal sk…" at bounding box center [642, 320] width 1285 height 641
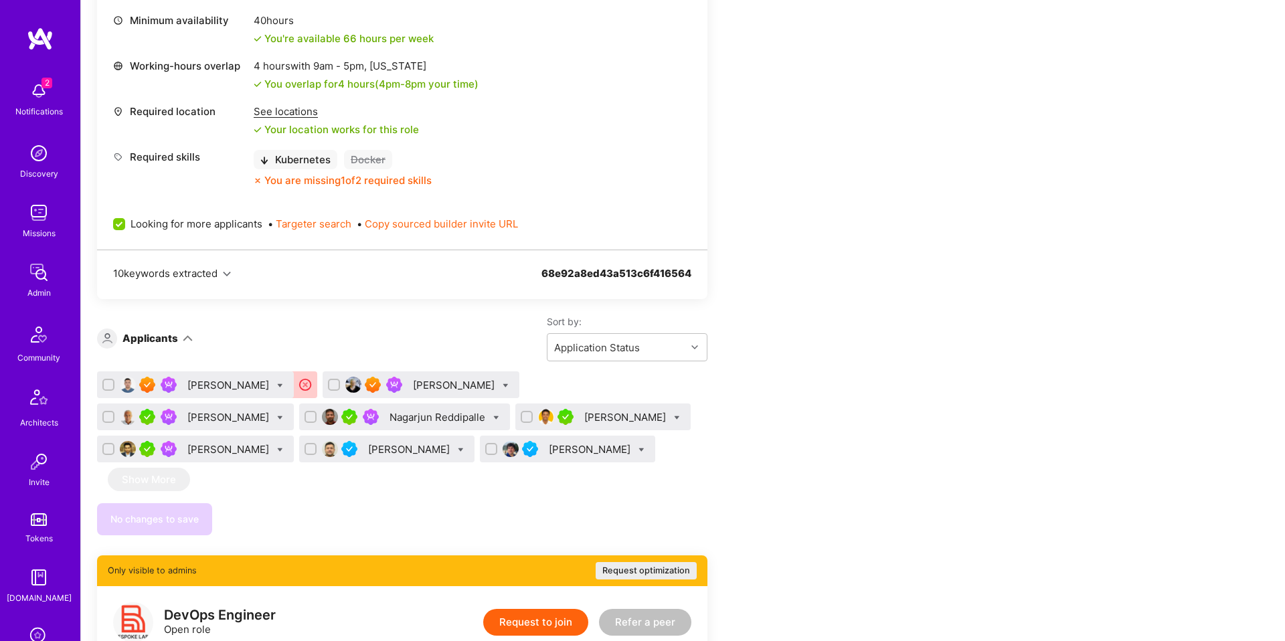
scroll to position [581, 0]
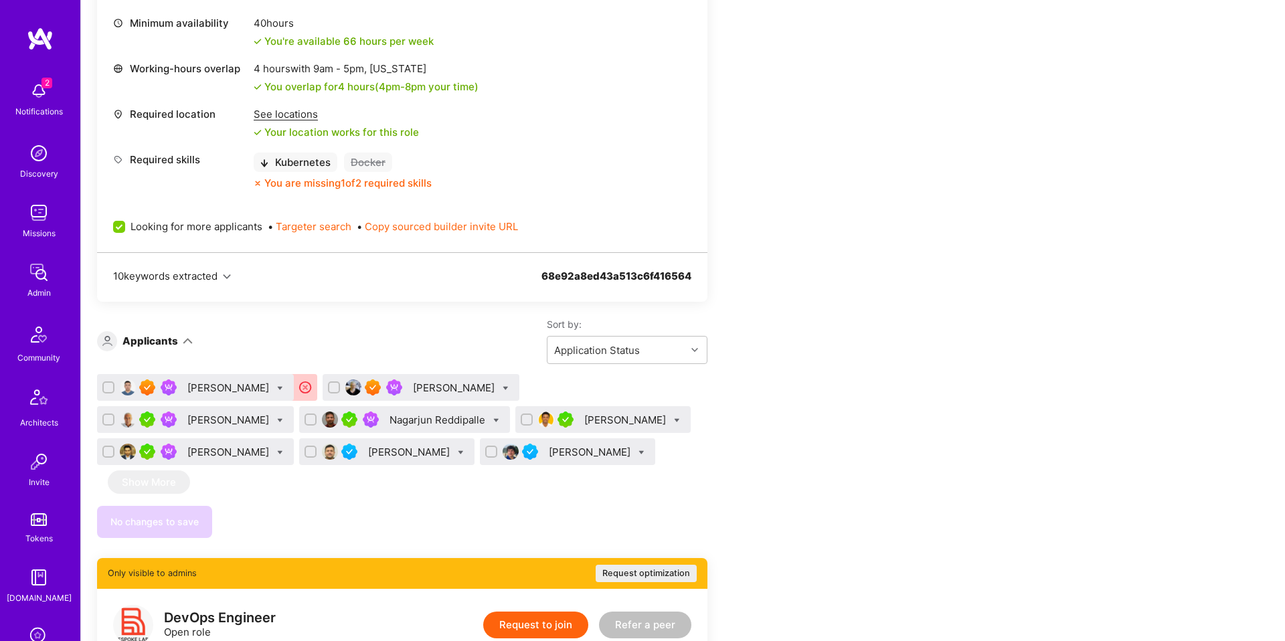
click at [549, 450] on div "[PERSON_NAME]" at bounding box center [591, 452] width 84 height 14
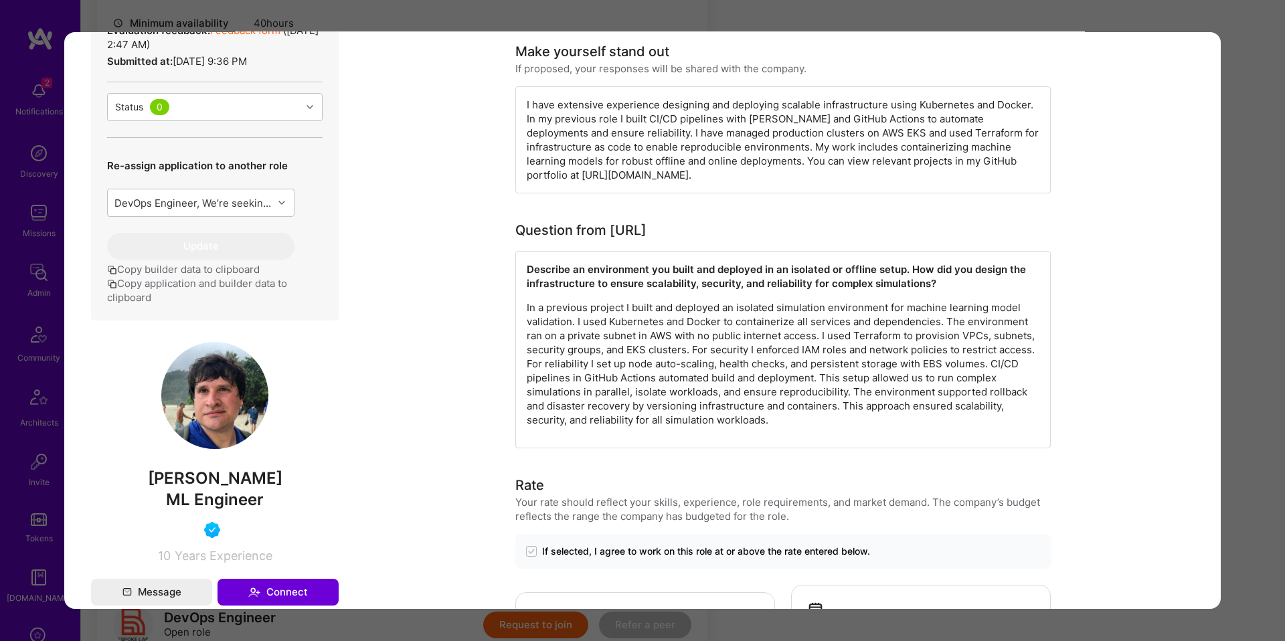
scroll to position [422, 0]
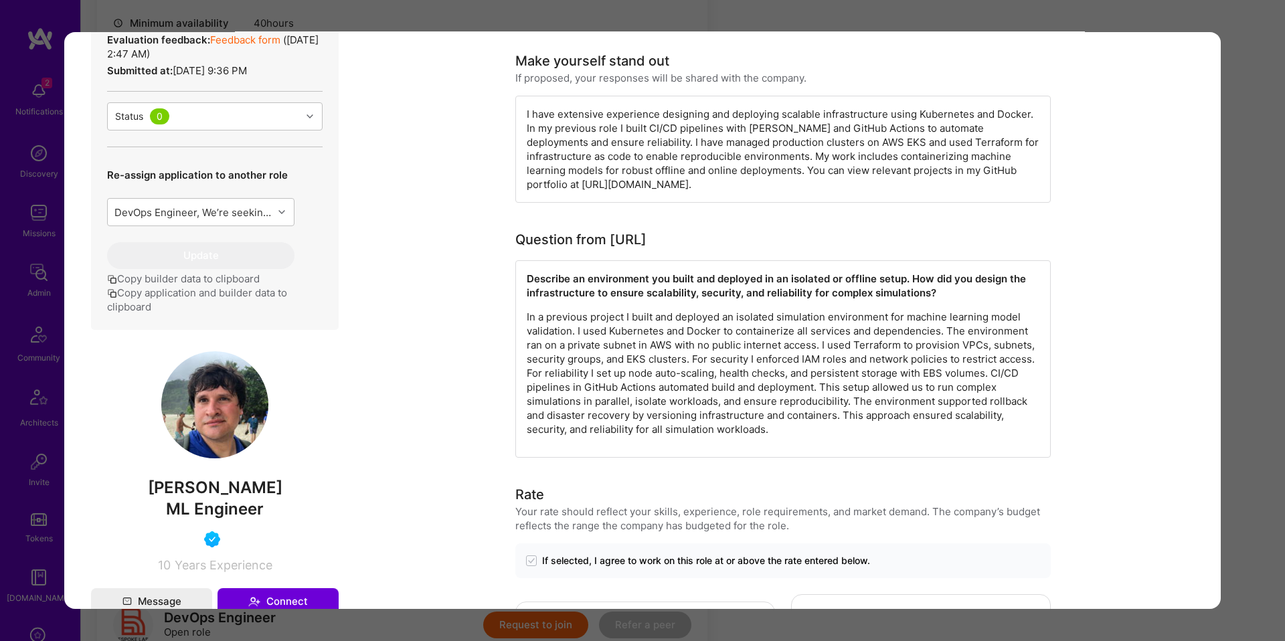
click at [326, 484] on div "Admin data Details User ID: 6677f233fa82ee0013c9d487 Admin: No User type Regula…" at bounding box center [215, 151] width 248 height 841
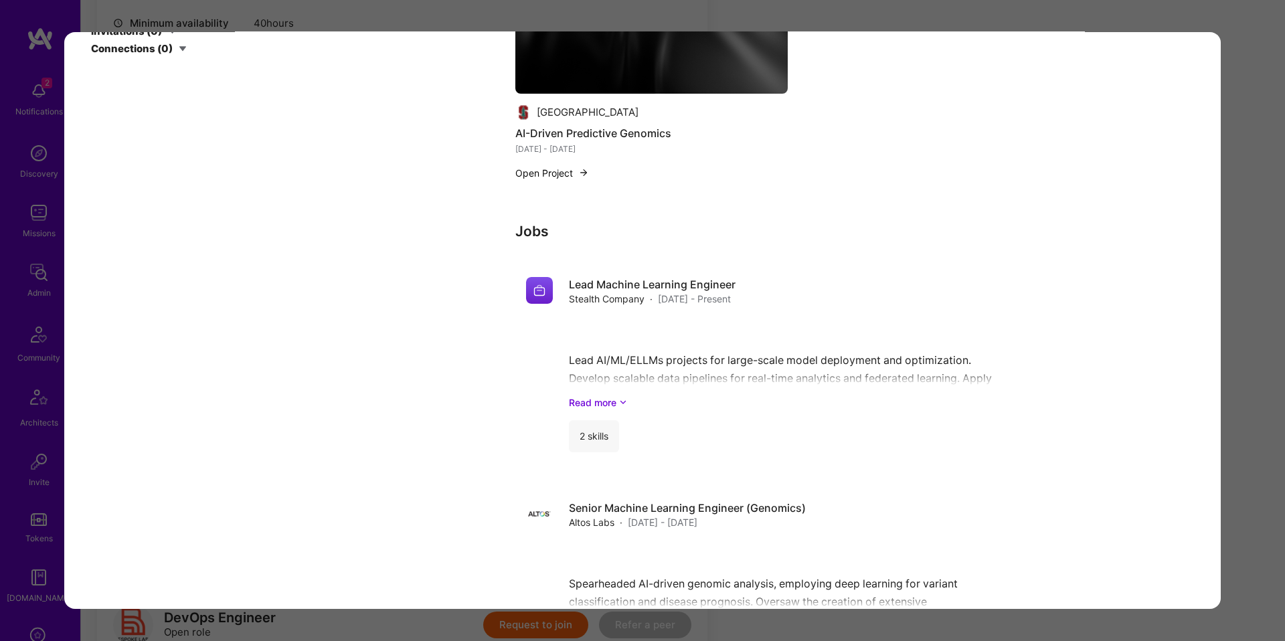
scroll to position [2979, 0]
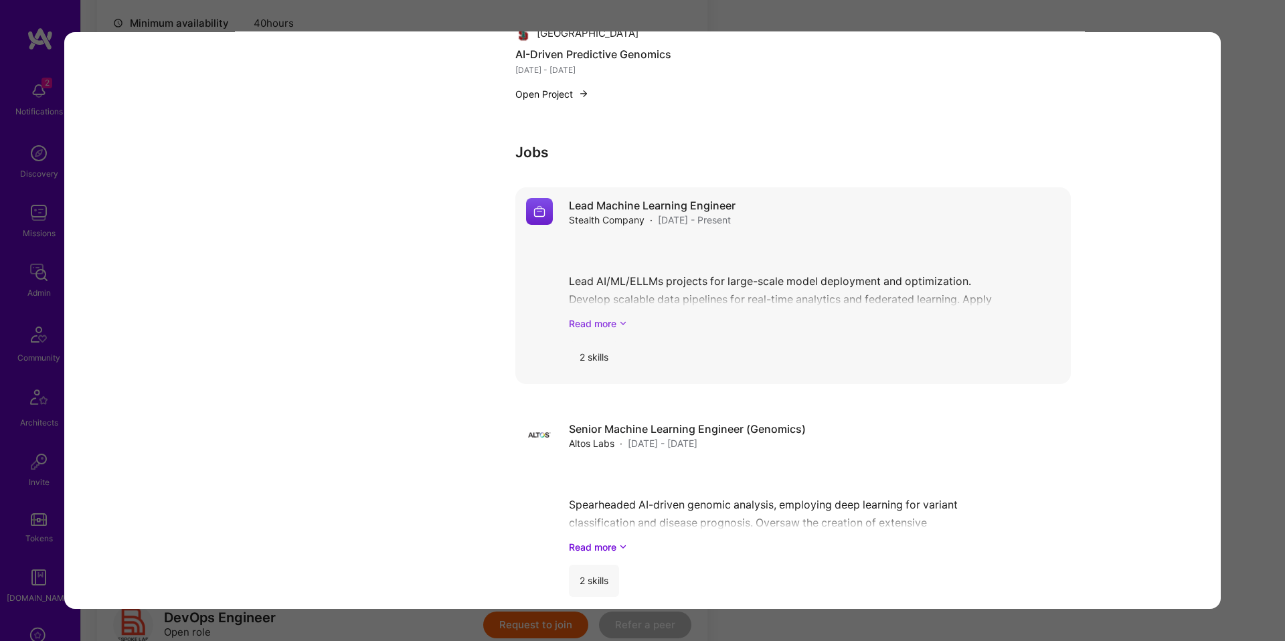
click at [598, 316] on link "Read more" at bounding box center [814, 323] width 491 height 14
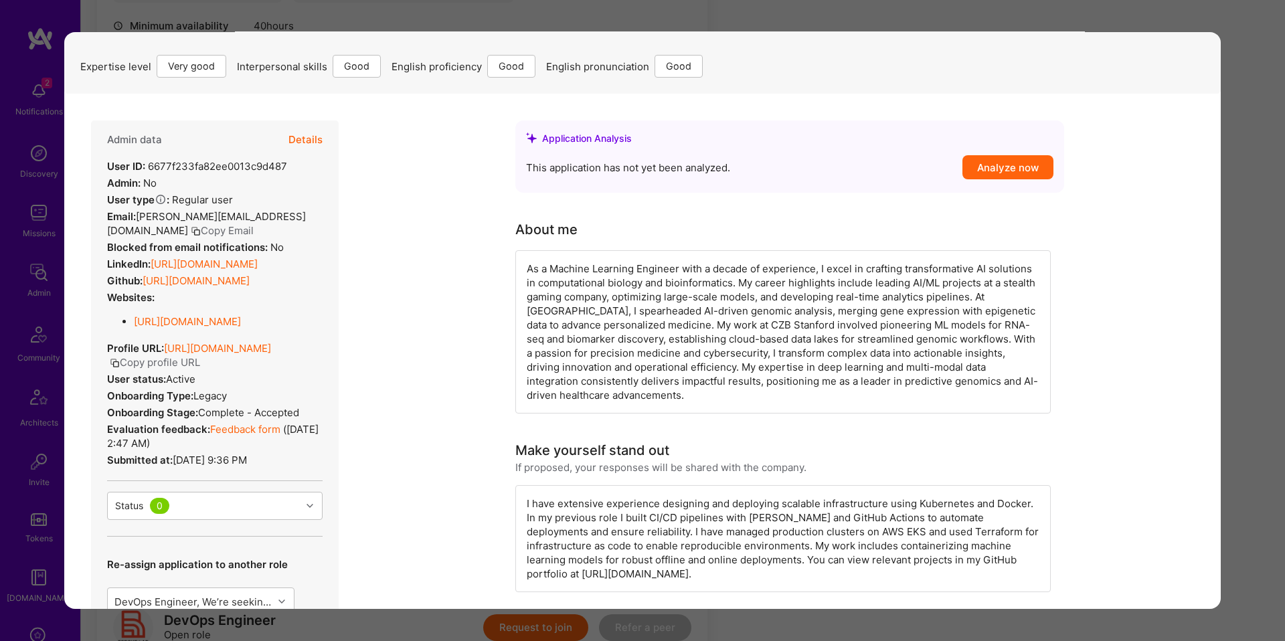
scroll to position [0, 0]
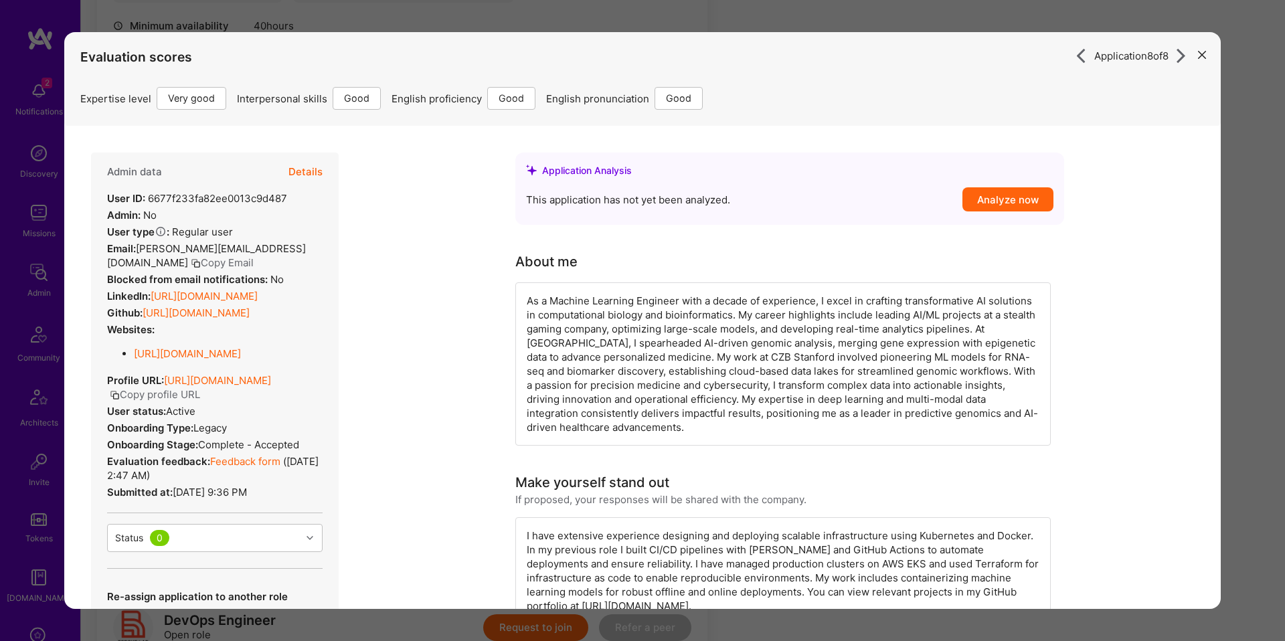
click at [306, 181] on button "Details" at bounding box center [305, 172] width 34 height 39
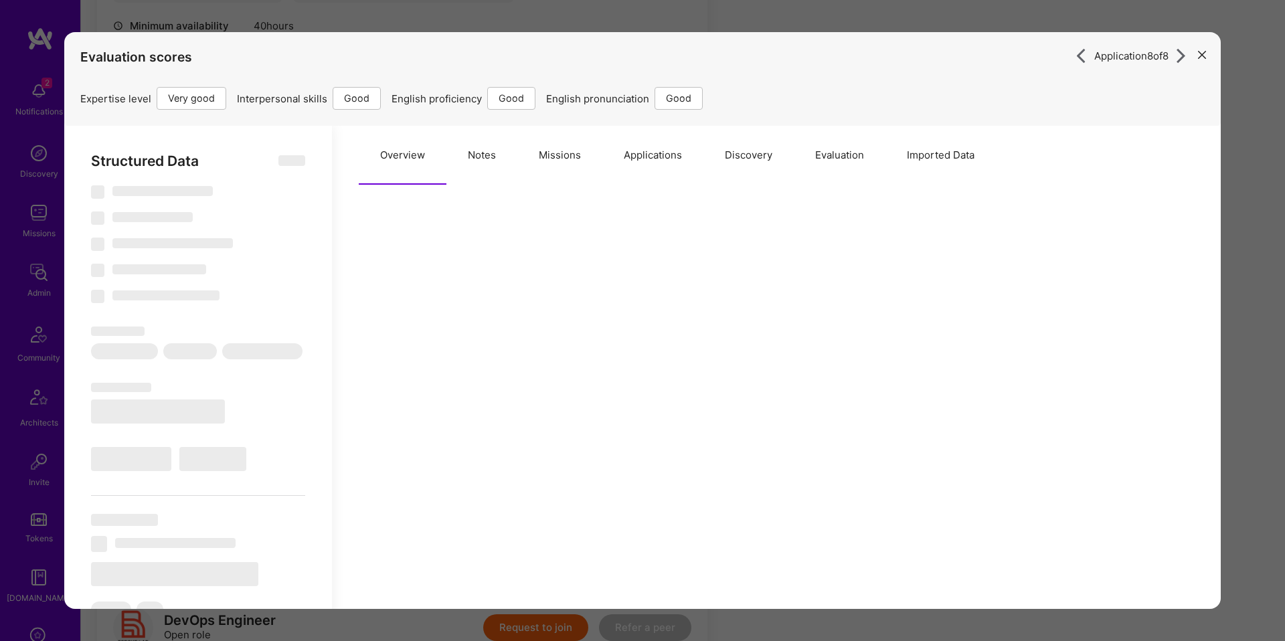
click at [484, 163] on button "Notes" at bounding box center [481, 155] width 71 height 59
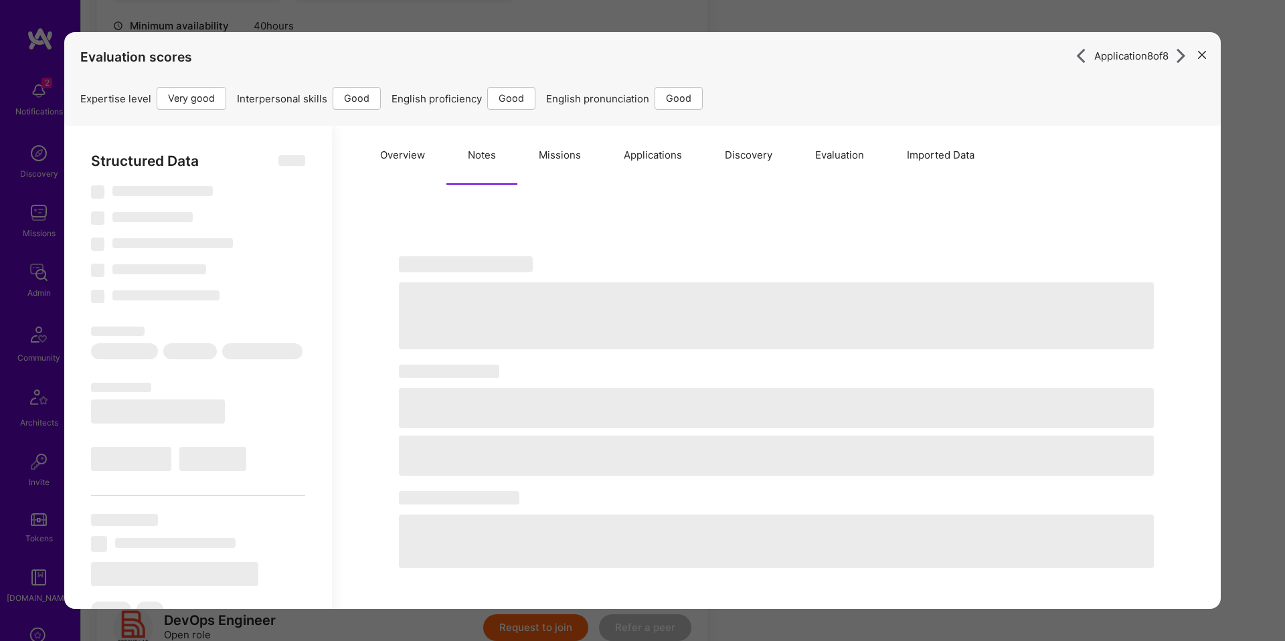
select select "Right Now"
select select "5"
select select "4"
select select "6"
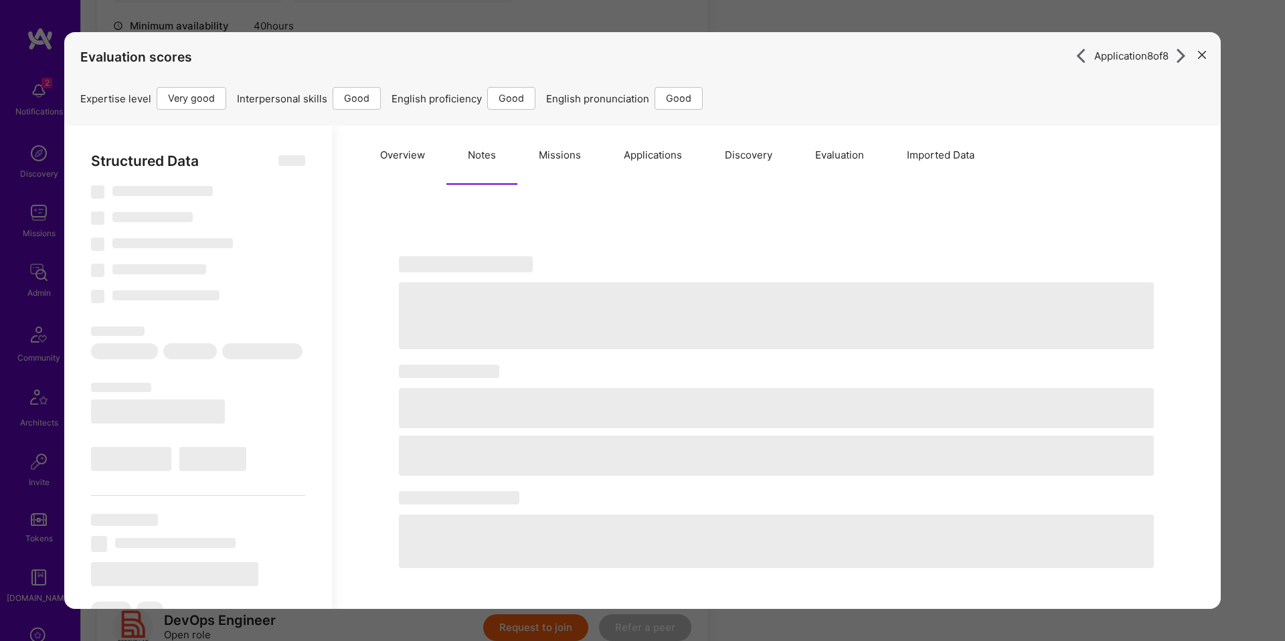
select select "US"
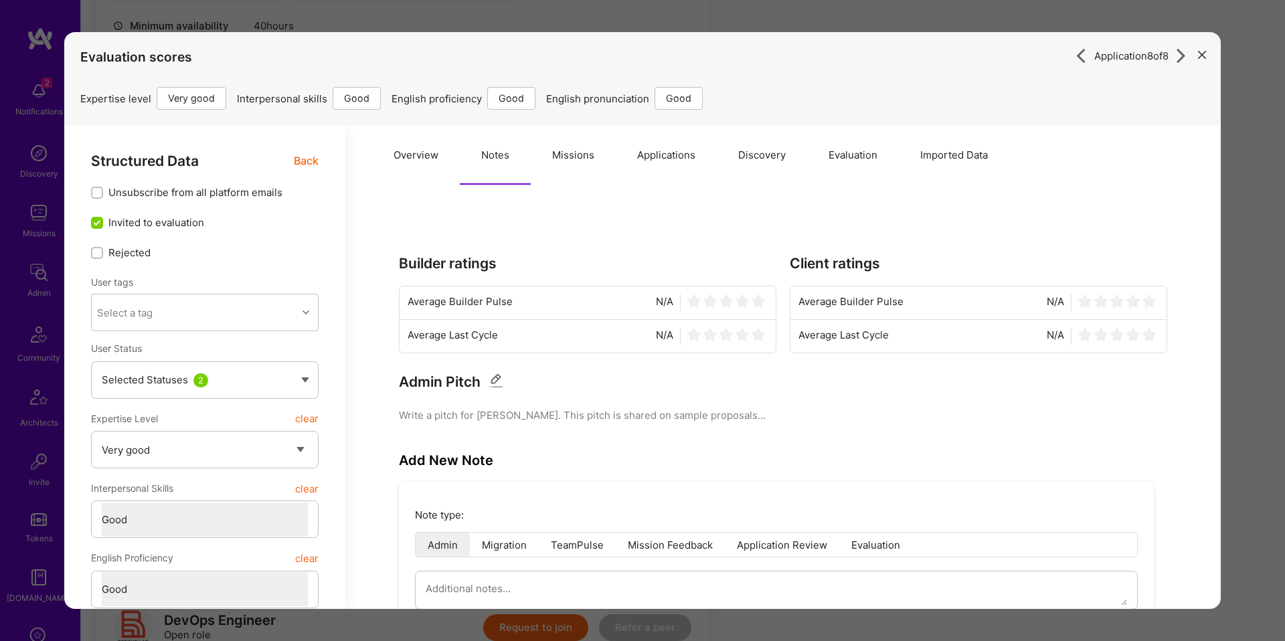
click at [881, 149] on button "Evaluation" at bounding box center [853, 155] width 92 height 59
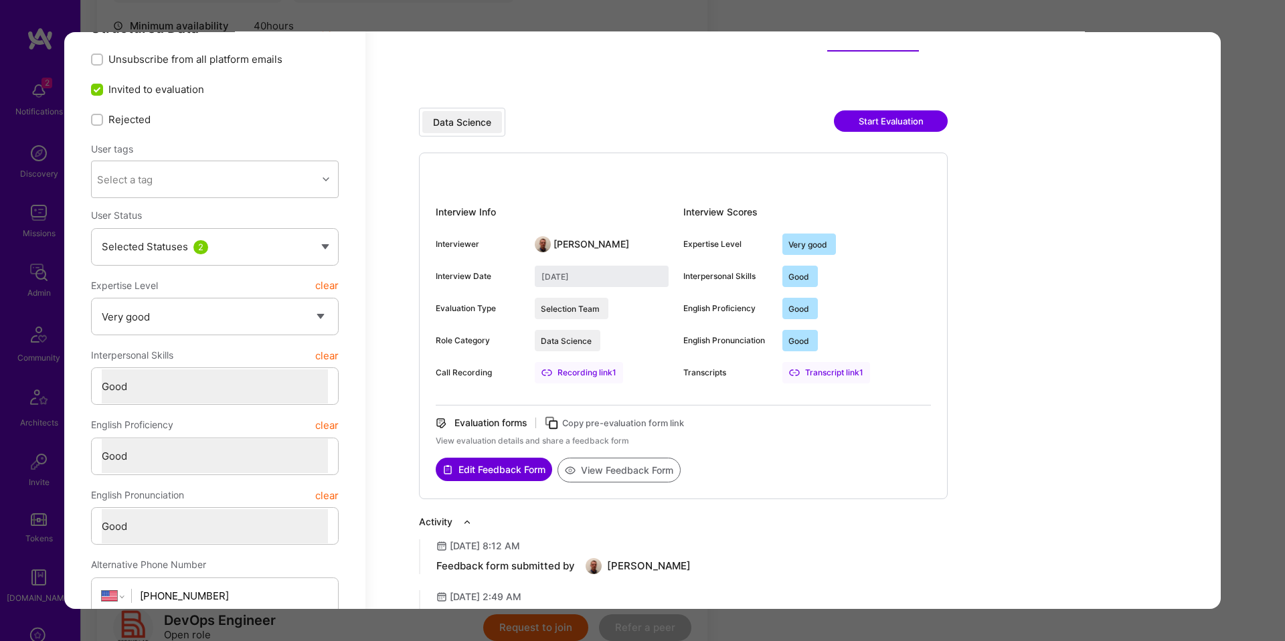
scroll to position [141, 0]
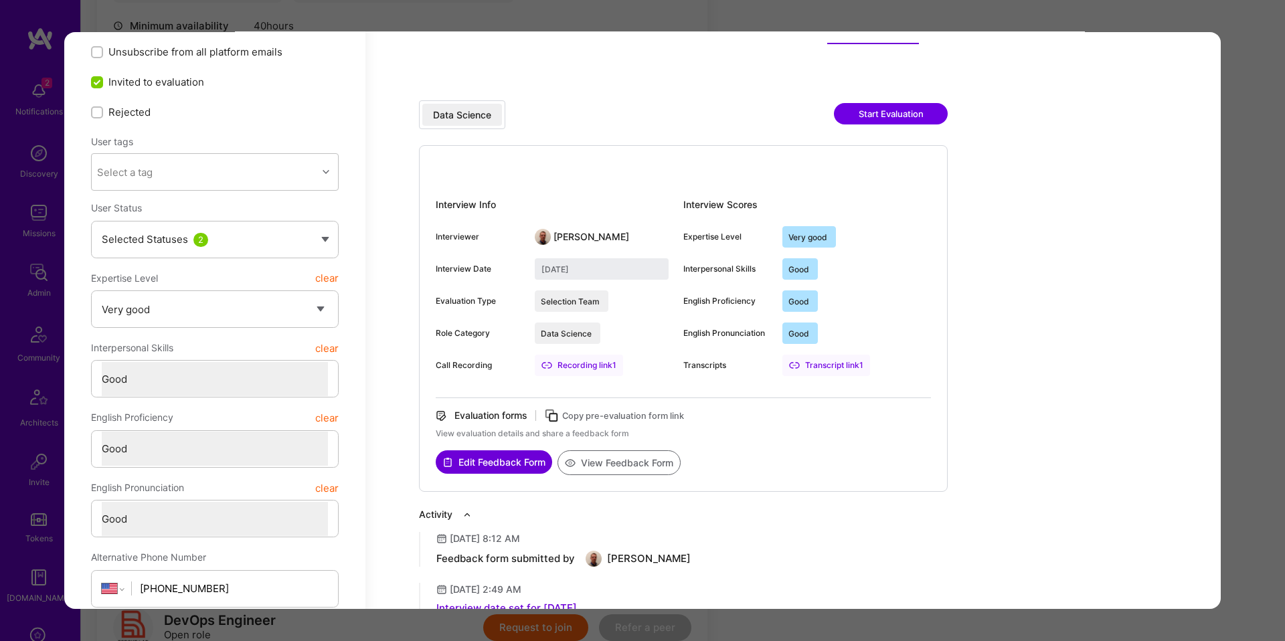
click at [545, 120] on div "Data Science Start Evaluation" at bounding box center [683, 122] width 529 height 45
click at [626, 464] on button "View Feedback Form" at bounding box center [618, 462] width 123 height 25
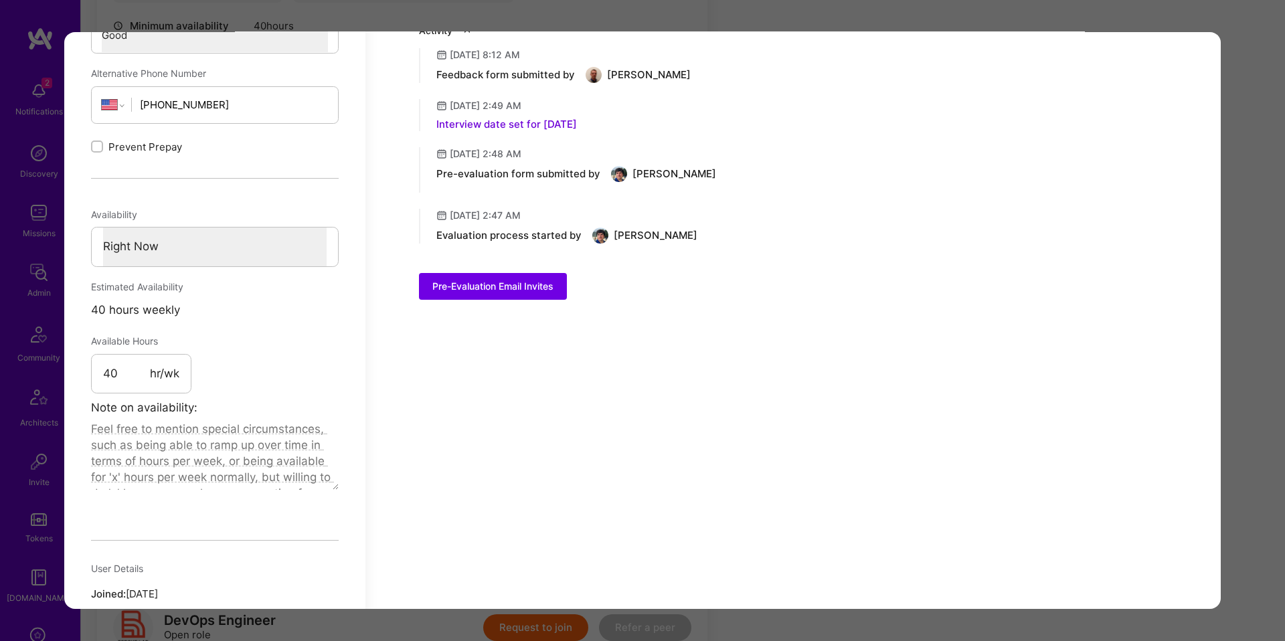
scroll to position [629, 0]
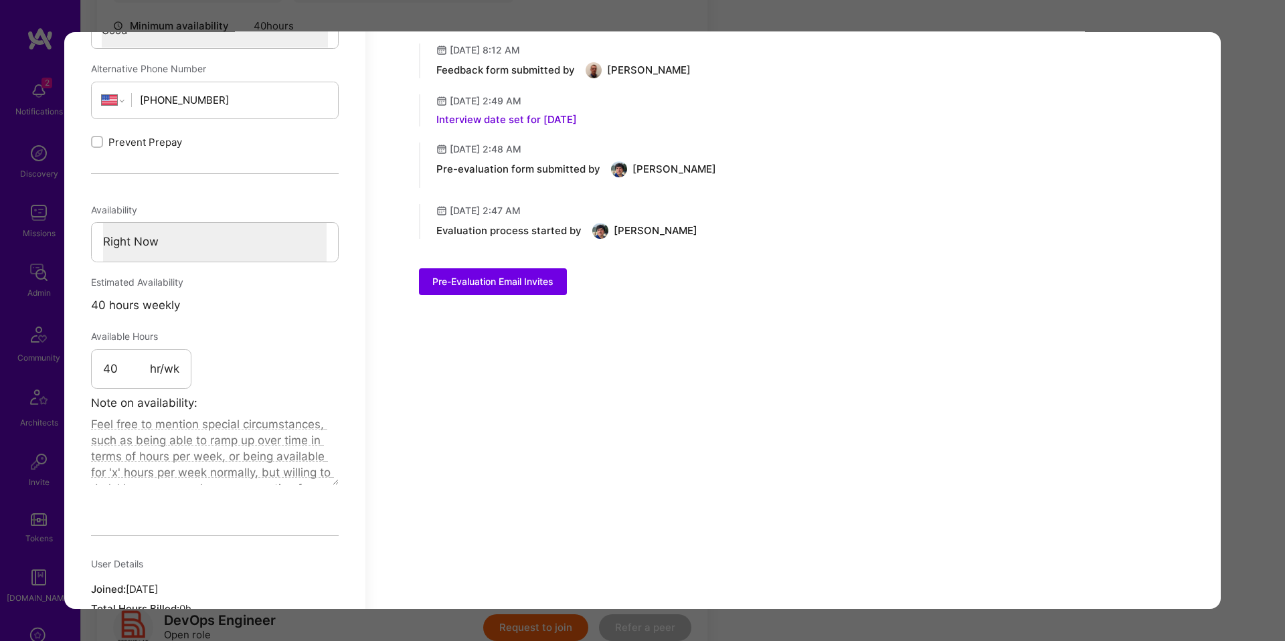
click at [1238, 183] on div "Application 8 of 8 Evaluation scores Expertise level Very good Interpersonal sk…" at bounding box center [642, 320] width 1285 height 641
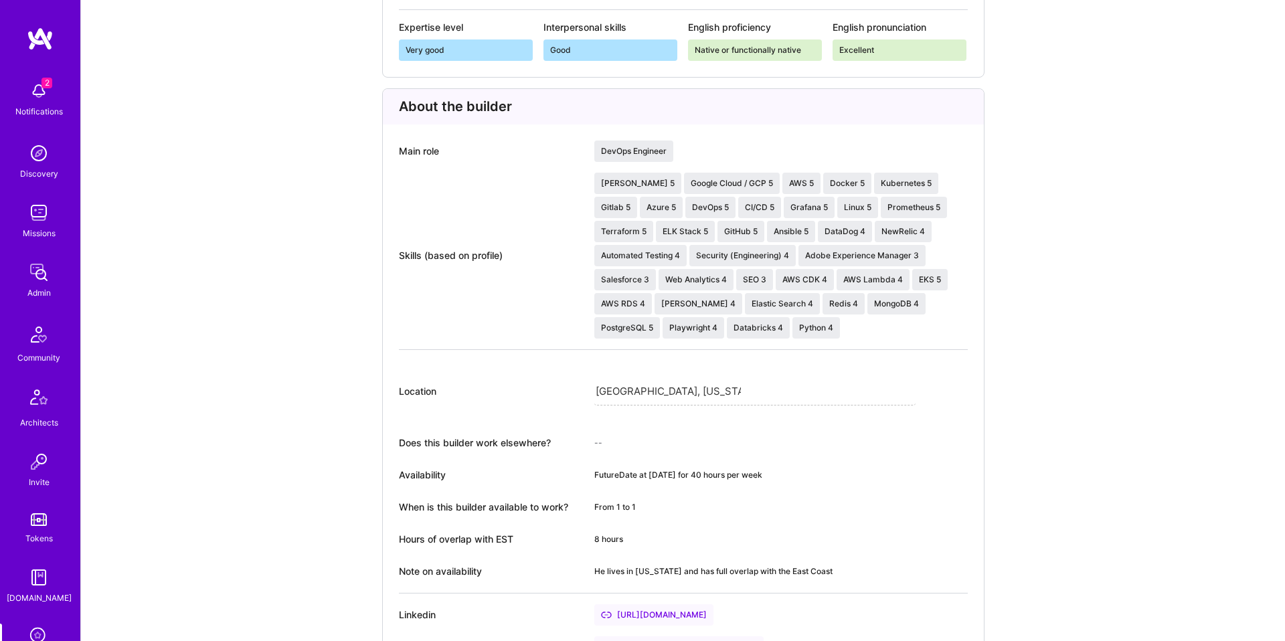
scroll to position [397, 0]
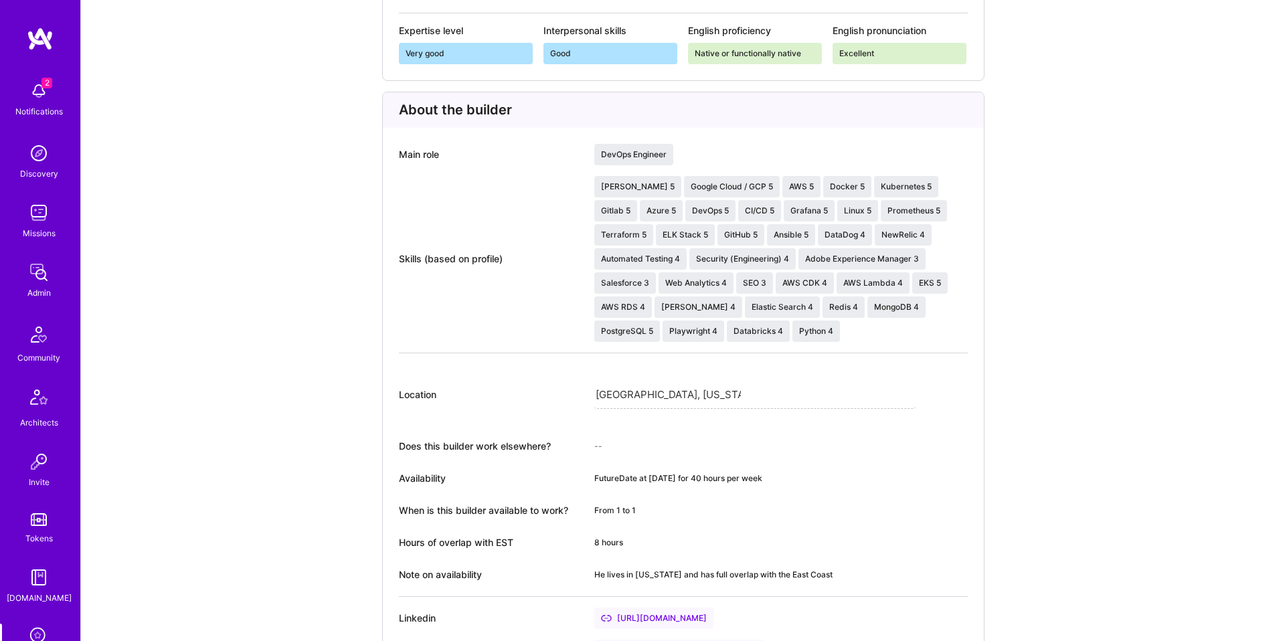
click at [621, 150] on div "DevOps Engineer" at bounding box center [633, 154] width 79 height 21
click at [529, 270] on div "Skills (based on profile)" at bounding box center [488, 259] width 179 height 166
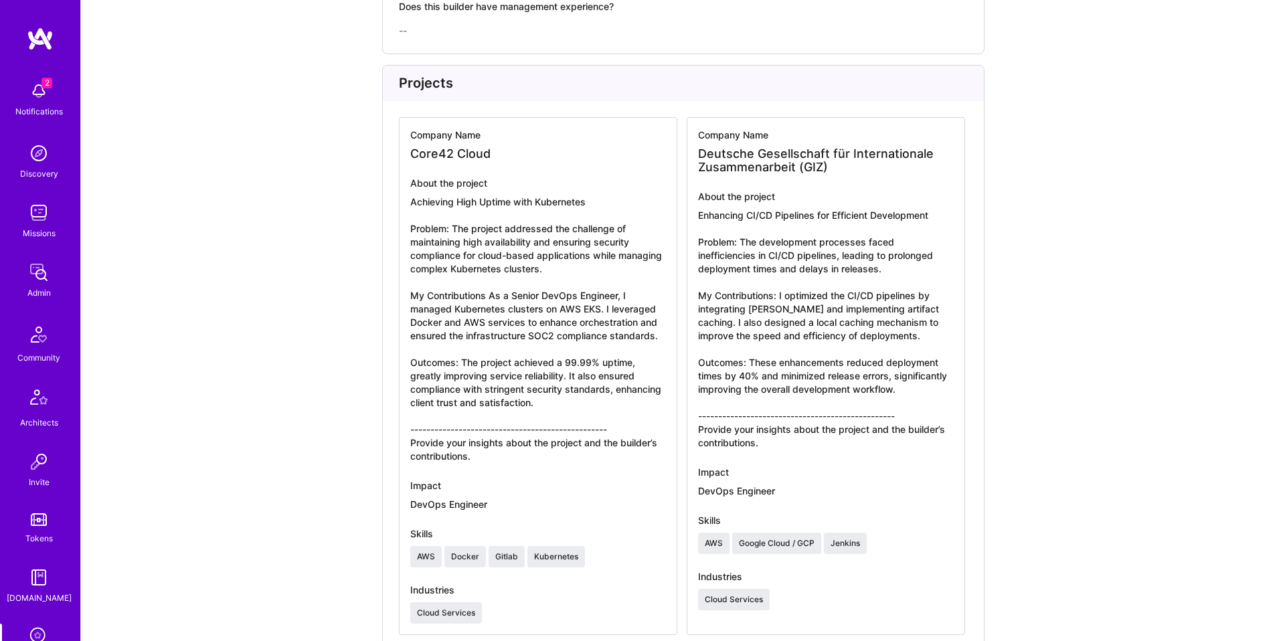
scroll to position [1671, 0]
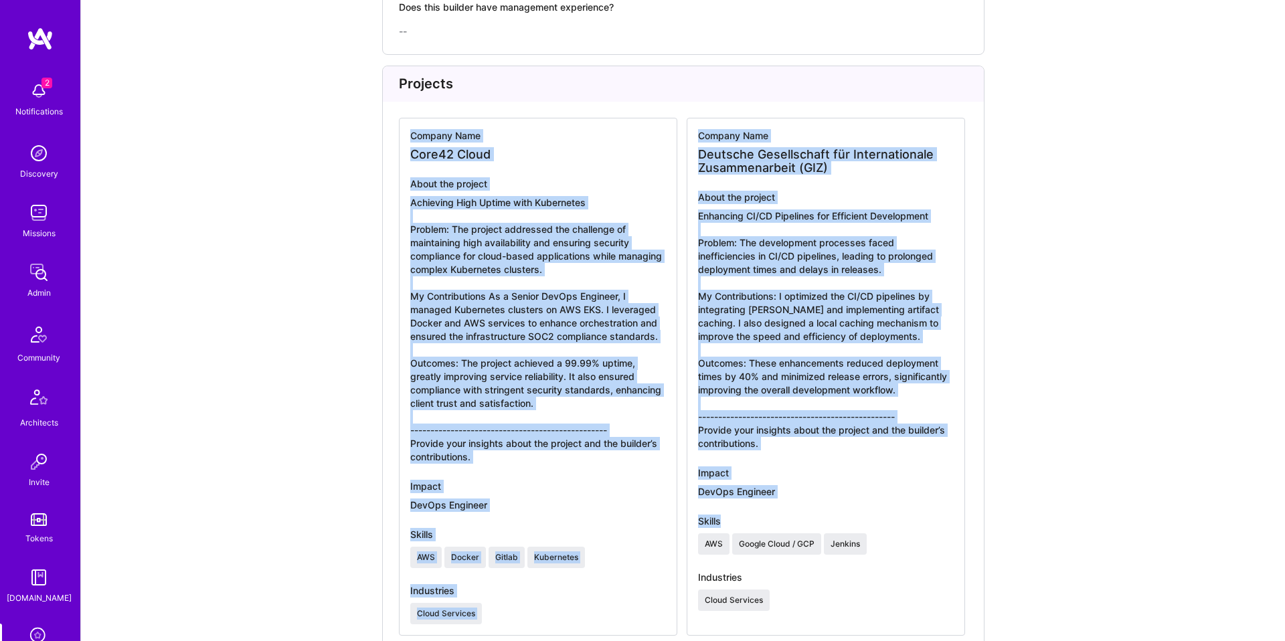
drag, startPoint x: 378, startPoint y: 130, endPoint x: 919, endPoint y: 539, distance: 678.3
click at [919, 528] on div "Skills" at bounding box center [826, 521] width 256 height 13
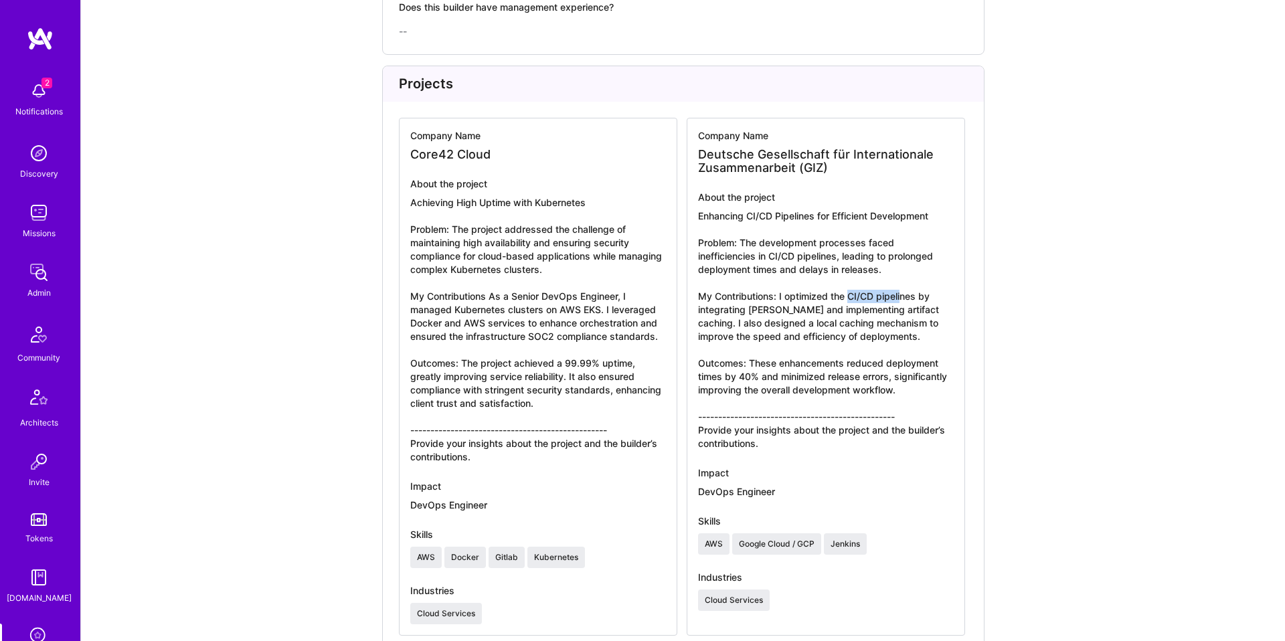
drag, startPoint x: 881, startPoint y: 294, endPoint x: 901, endPoint y: 293, distance: 20.1
click at [901, 293] on div "Enhancing CI/CD Pipelines for Efficient Development Problem: The development pr…" at bounding box center [826, 329] width 256 height 241
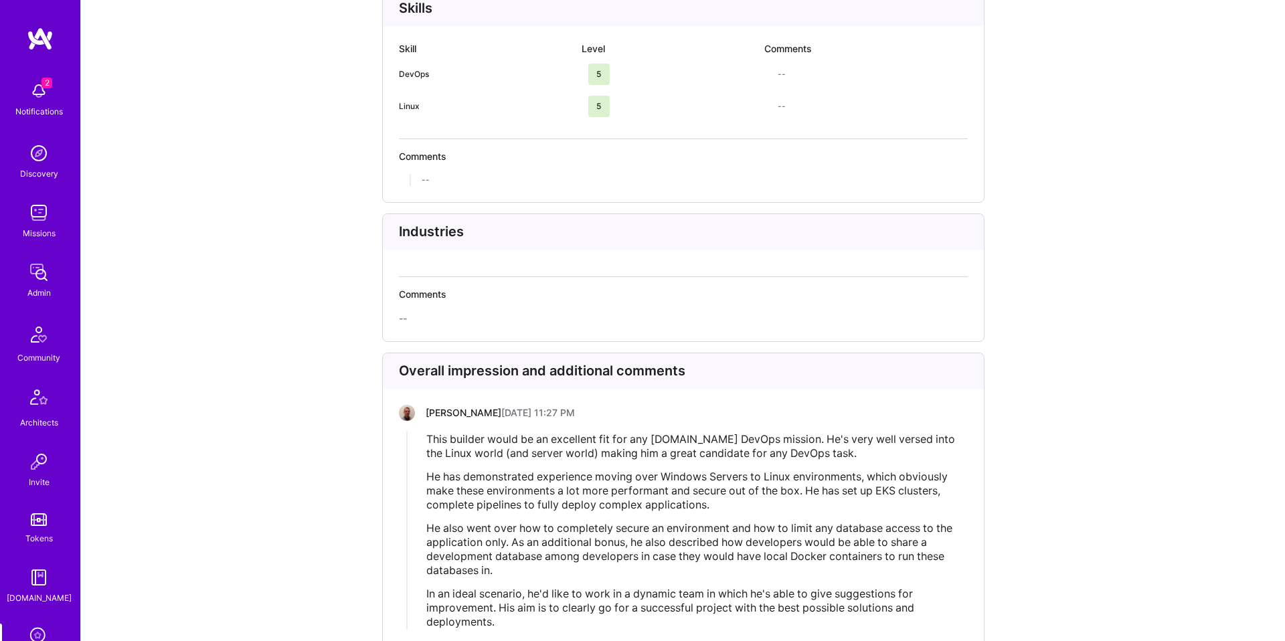
scroll to position [2478, 0]
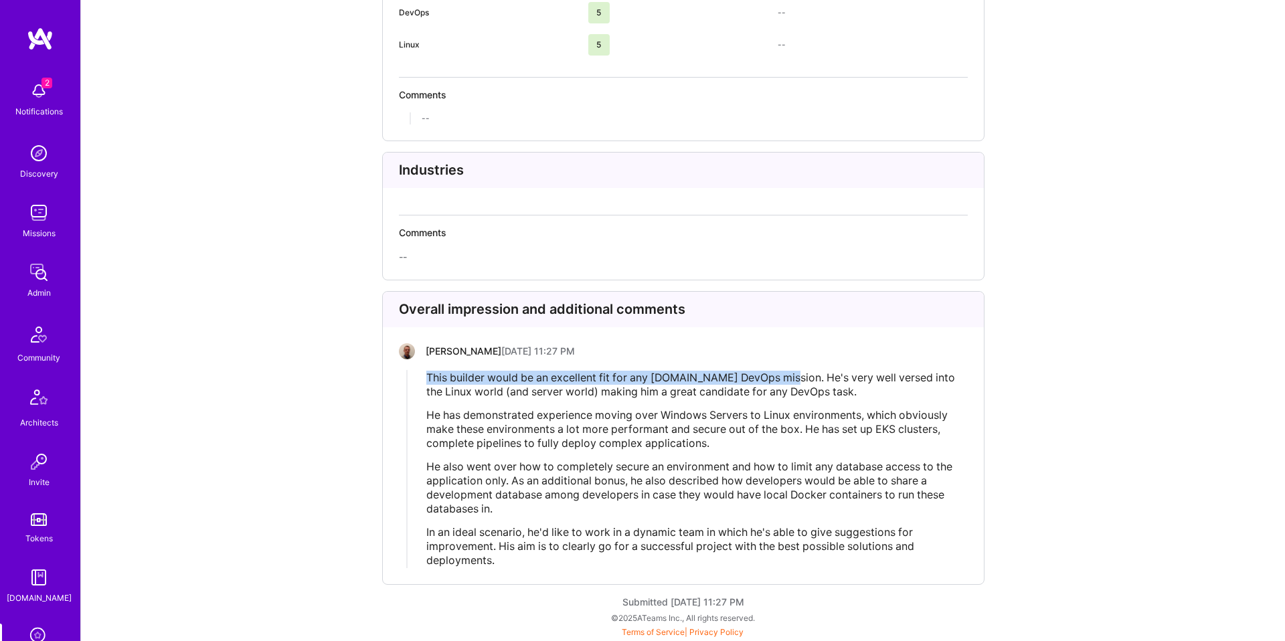
drag, startPoint x: 539, startPoint y: 385, endPoint x: 785, endPoint y: 378, distance: 246.3
click at [785, 378] on div "This builder would be an excellent fit for any A.Team DevOps mission. He's very…" at bounding box center [687, 469] width 560 height 198
click at [785, 379] on span "This builder would be an excellent fit for any A.Team DevOps mission. He's very…" at bounding box center [691, 384] width 531 height 27
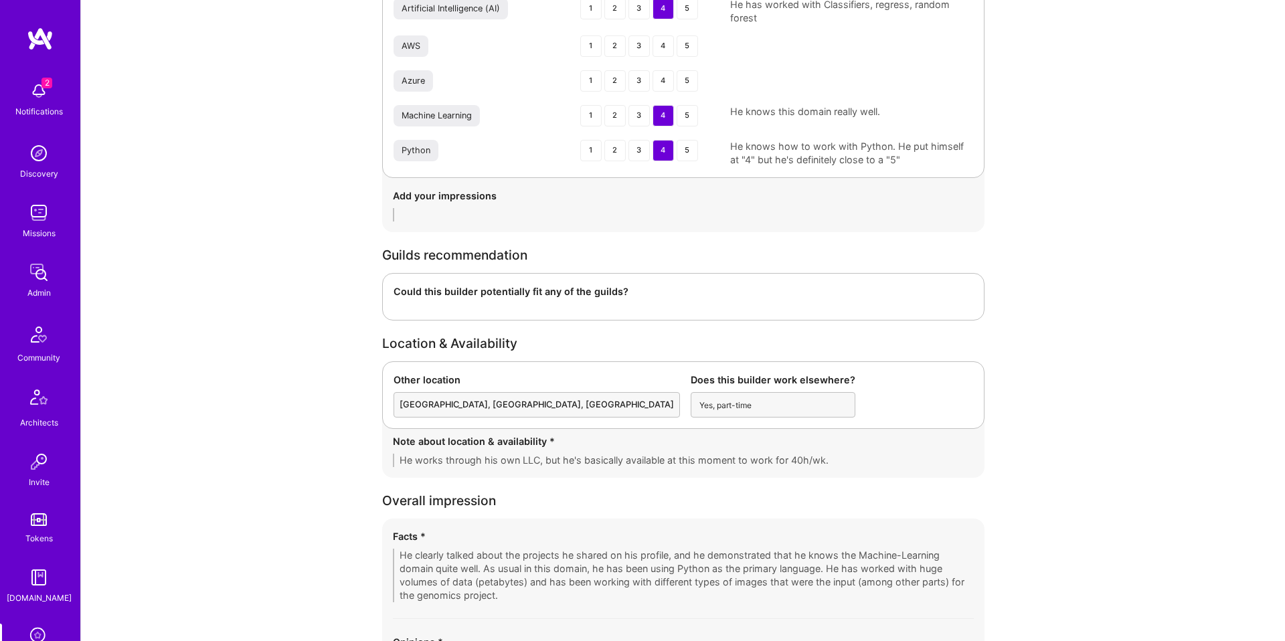
scroll to position [2543, 0]
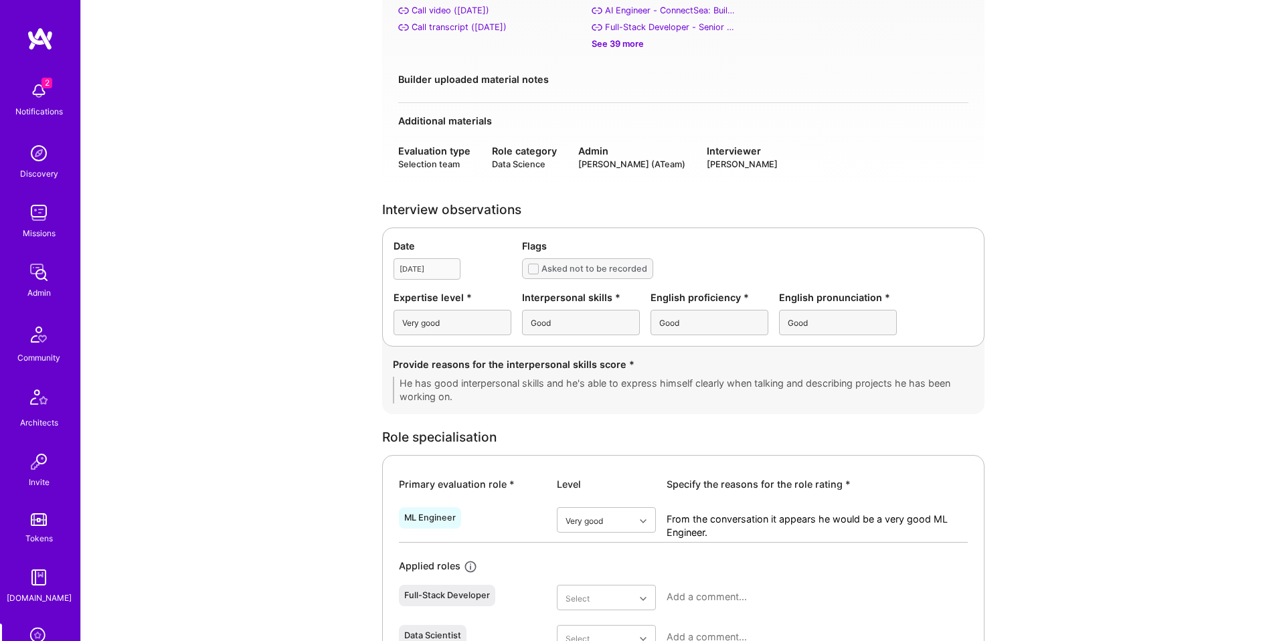
scroll to position [0, 0]
